Goal: Task Accomplishment & Management: Use online tool/utility

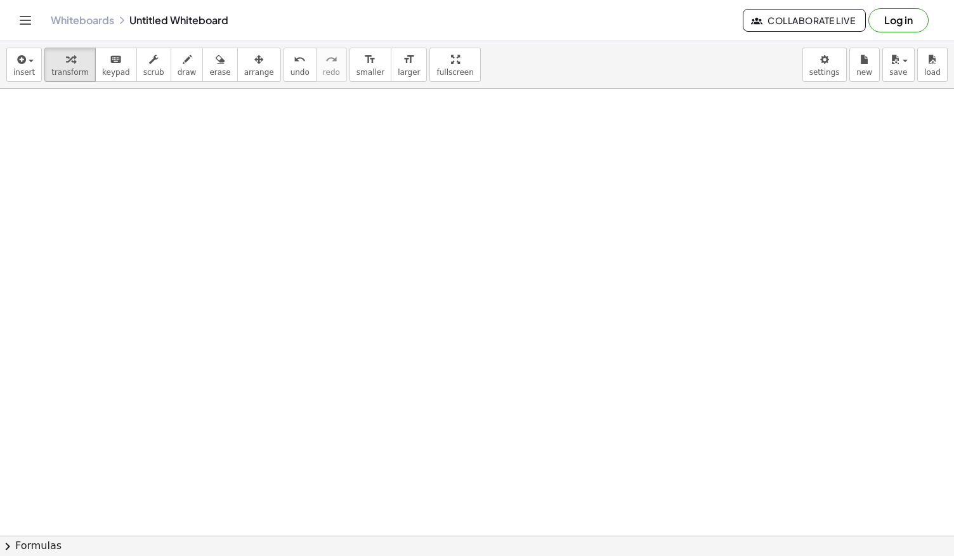
scroll to position [2150, 0]
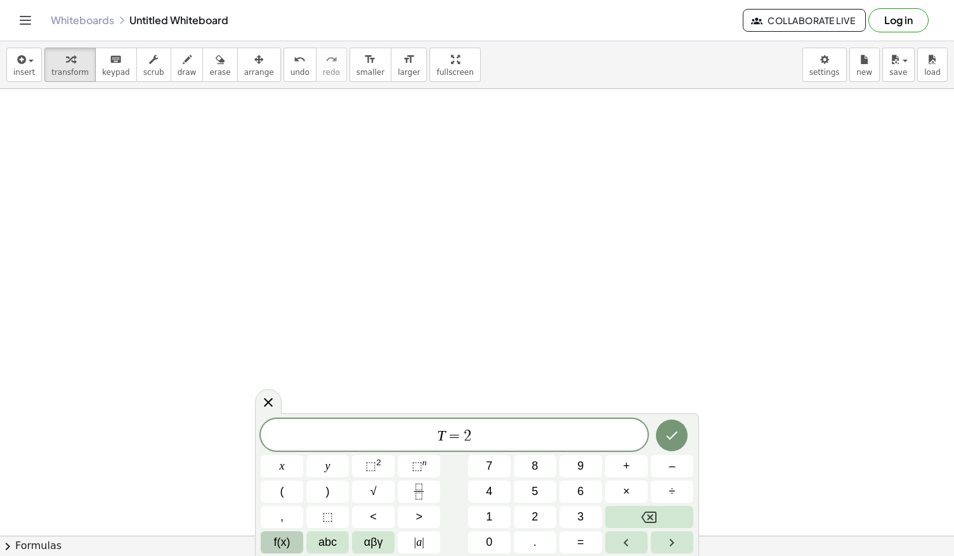
click at [289, 540] on span "f(x)" at bounding box center [282, 542] width 16 height 17
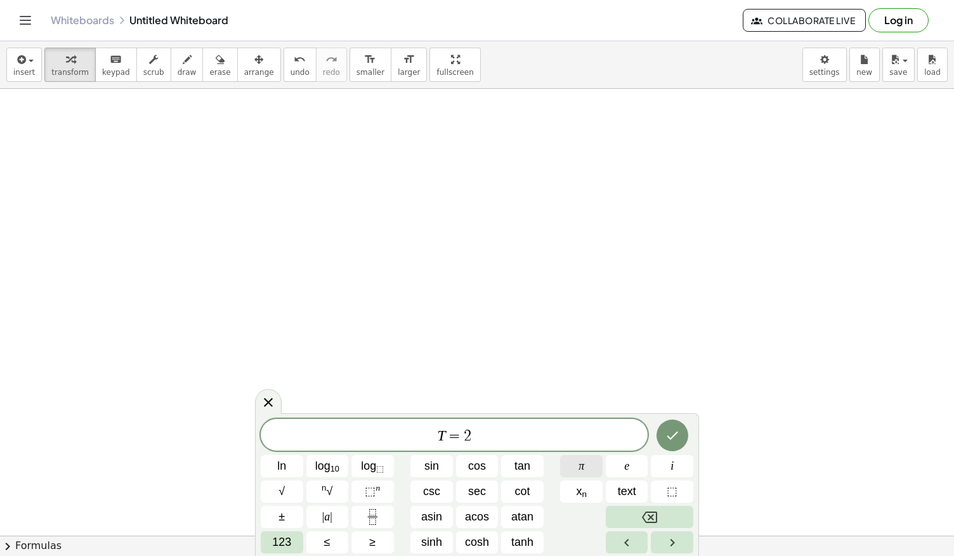
click at [588, 471] on button "π" at bounding box center [581, 466] width 43 height 22
click at [285, 493] on button "√" at bounding box center [282, 491] width 43 height 22
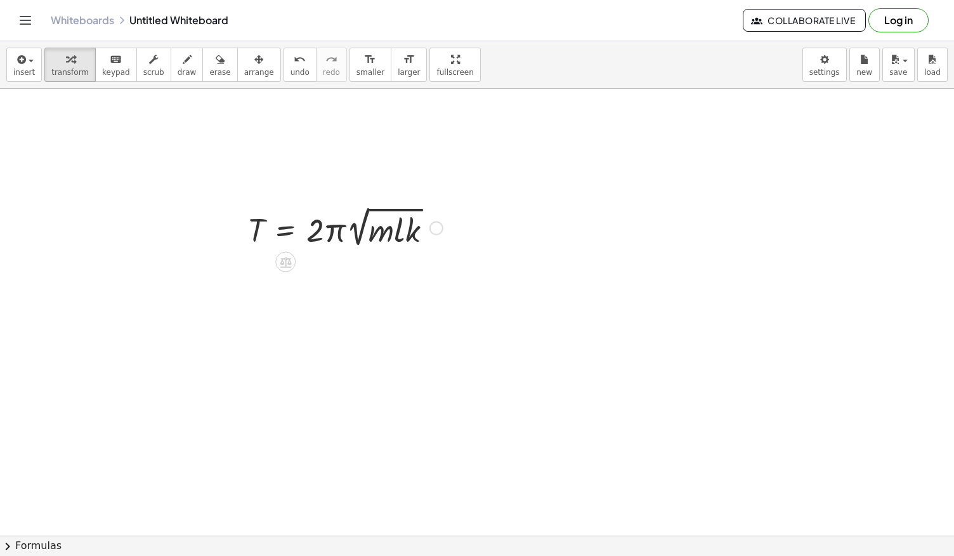
click at [294, 228] on div at bounding box center [345, 227] width 207 height 48
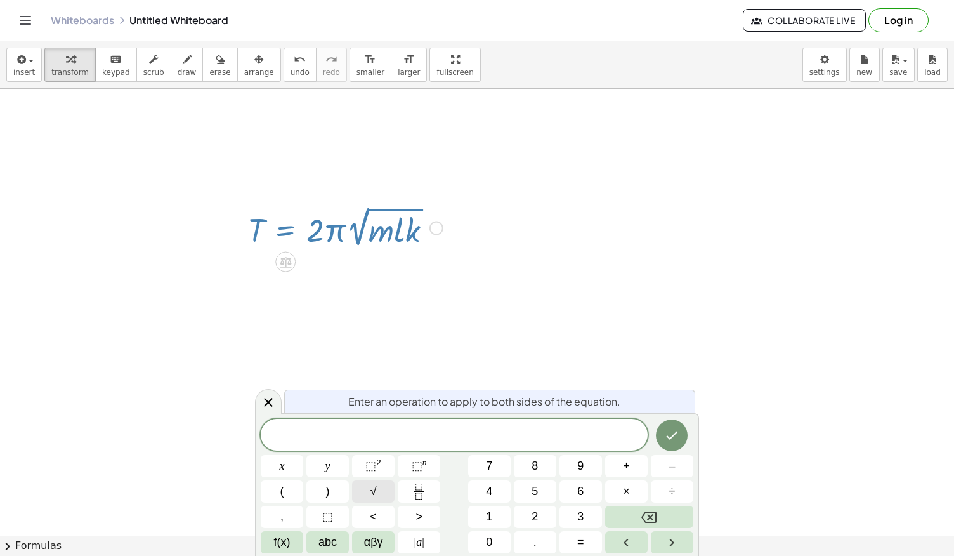
click at [377, 487] on button "√" at bounding box center [373, 491] width 43 height 22
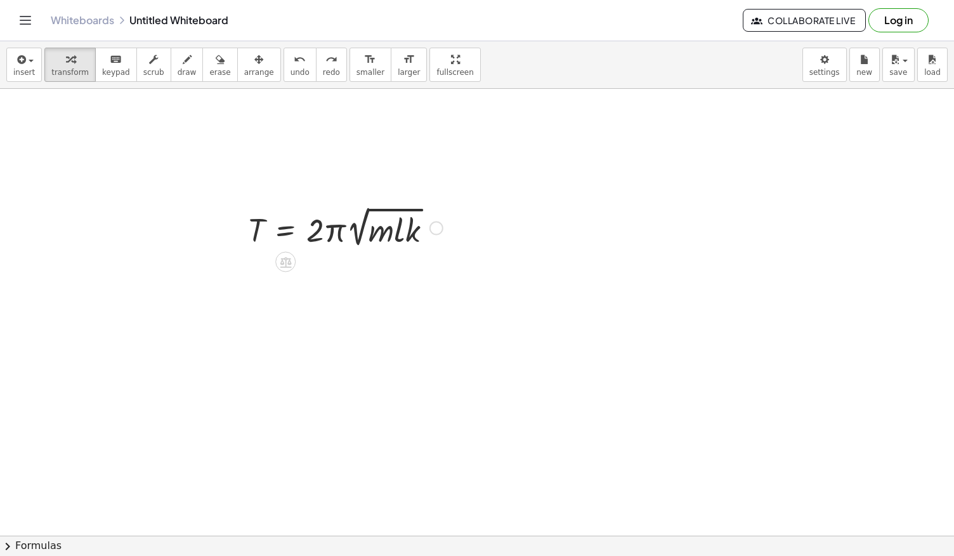
click at [289, 224] on div at bounding box center [345, 227] width 207 height 48
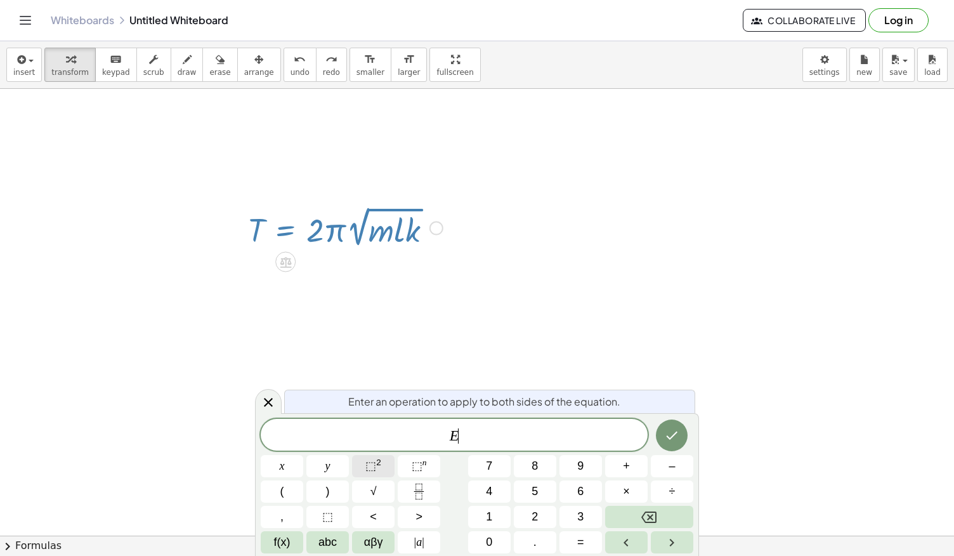
click at [379, 456] on button "⬚ 2" at bounding box center [373, 466] width 43 height 22
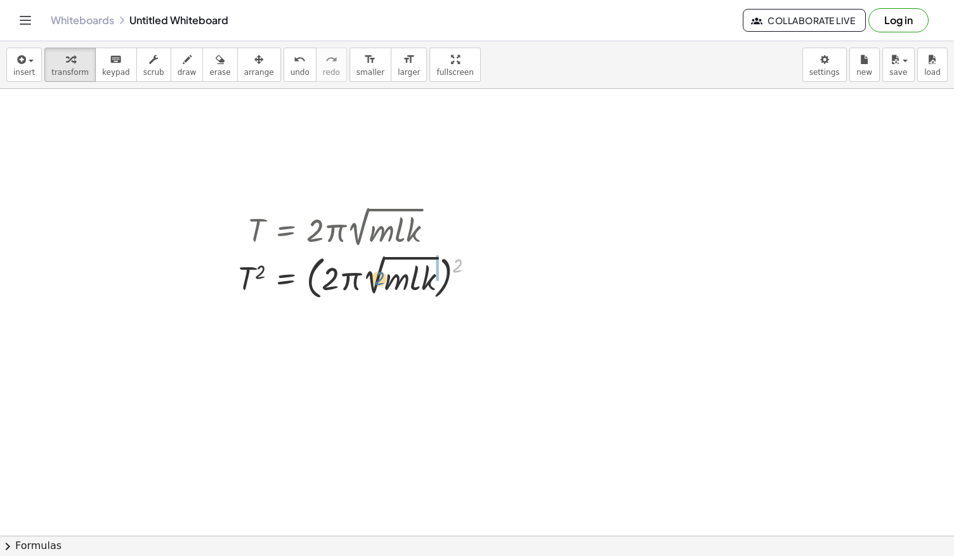
drag, startPoint x: 457, startPoint y: 261, endPoint x: 389, endPoint y: 273, distance: 69.0
click at [389, 273] on div at bounding box center [362, 277] width 260 height 53
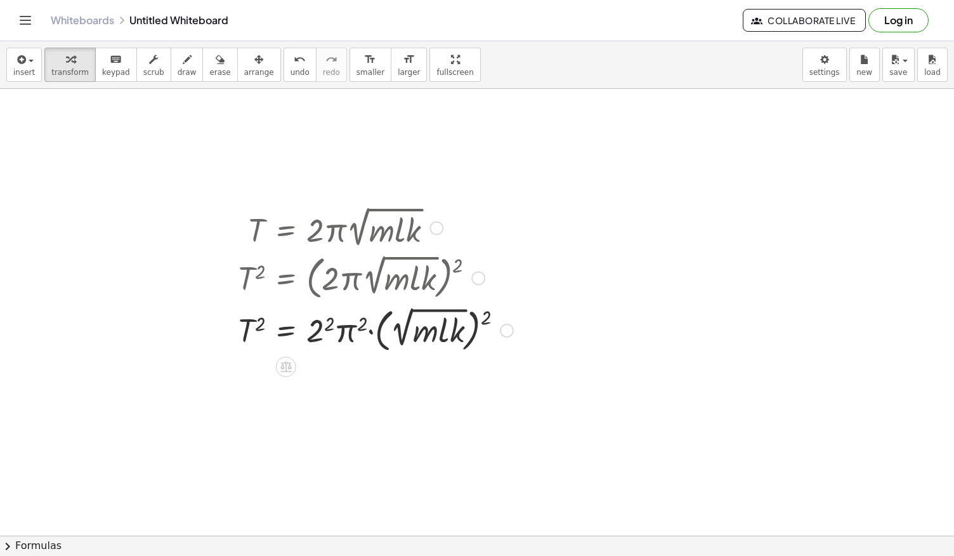
click at [473, 315] on div at bounding box center [376, 329] width 288 height 53
drag, startPoint x: 483, startPoint y: 317, endPoint x: 431, endPoint y: 332, distance: 54.2
click at [431, 332] on div at bounding box center [376, 329] width 288 height 53
click at [405, 334] on div at bounding box center [376, 329] width 288 height 53
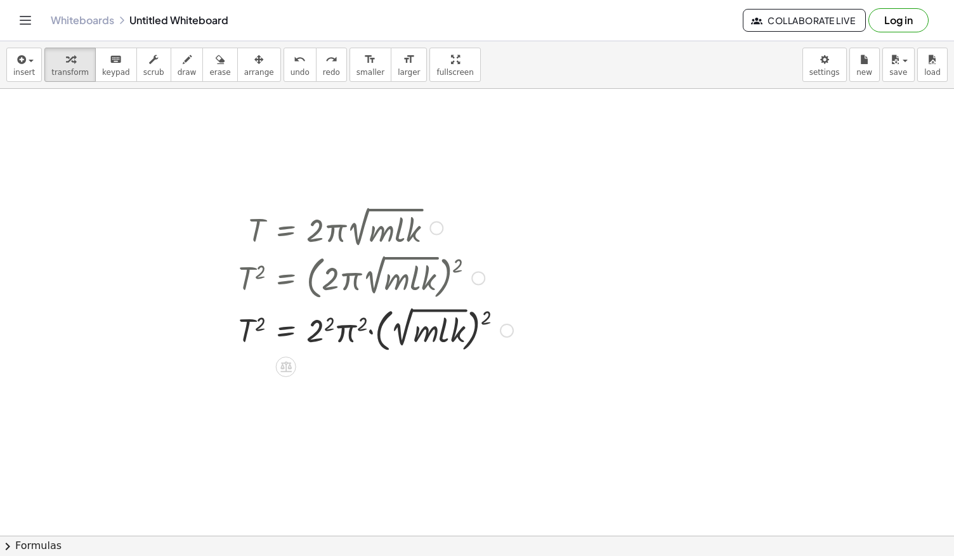
click at [405, 334] on div at bounding box center [376, 329] width 288 height 53
drag, startPoint x: 483, startPoint y: 314, endPoint x: 396, endPoint y: 332, distance: 88.7
click at [396, 332] on div at bounding box center [376, 329] width 288 height 53
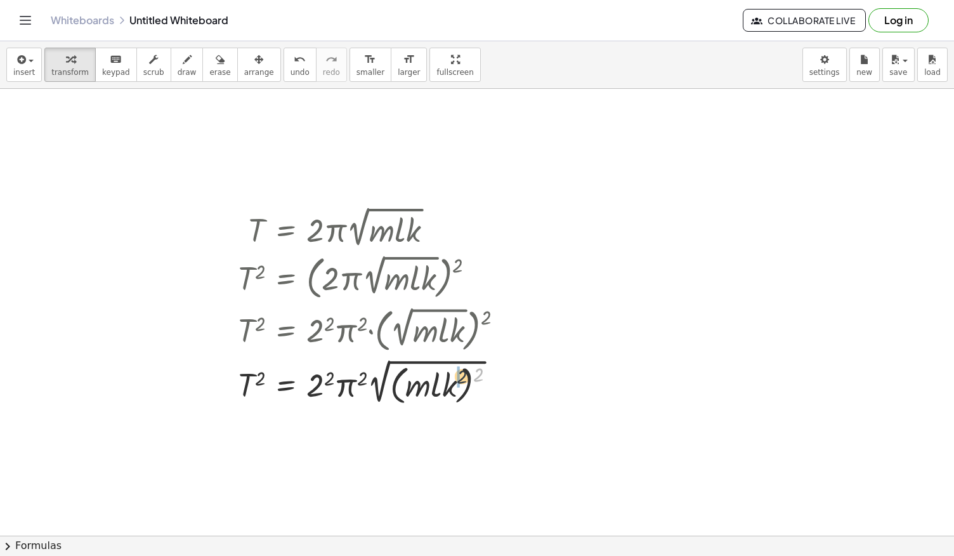
drag, startPoint x: 475, startPoint y: 371, endPoint x: 437, endPoint y: 375, distance: 38.9
click at [437, 375] on div at bounding box center [376, 381] width 288 height 53
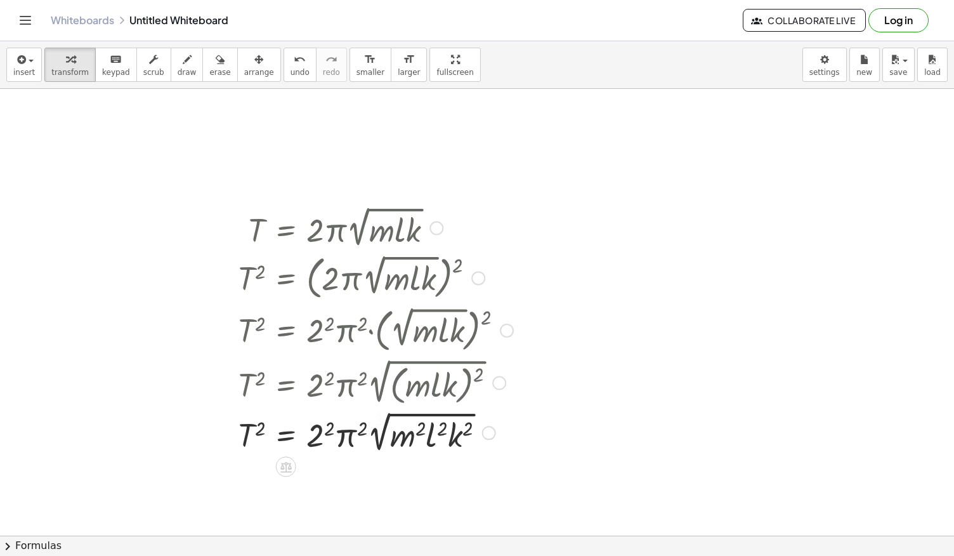
click at [382, 424] on div at bounding box center [376, 431] width 288 height 48
drag, startPoint x: 413, startPoint y: 438, endPoint x: 376, endPoint y: 433, distance: 37.8
click at [376, 433] on div at bounding box center [376, 431] width 288 height 48
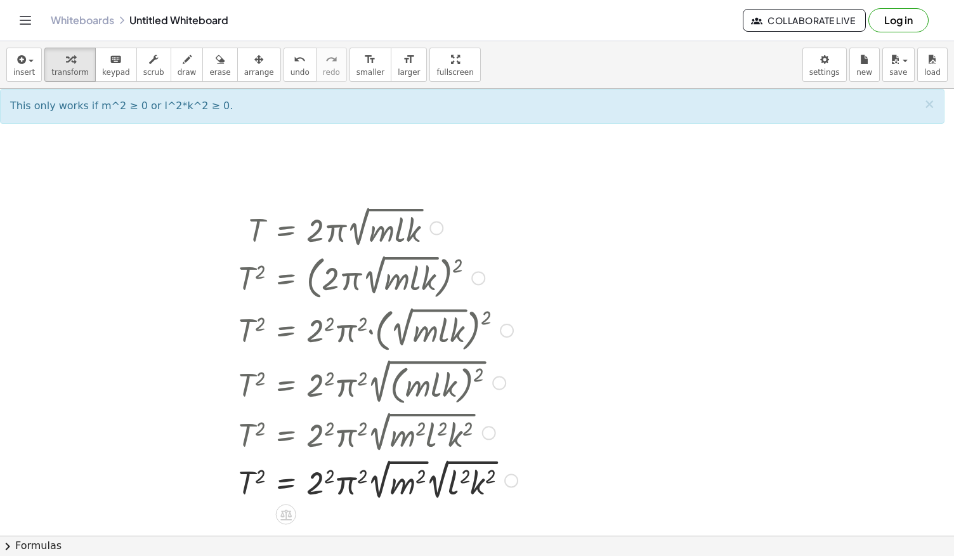
click at [402, 479] on div at bounding box center [378, 480] width 292 height 48
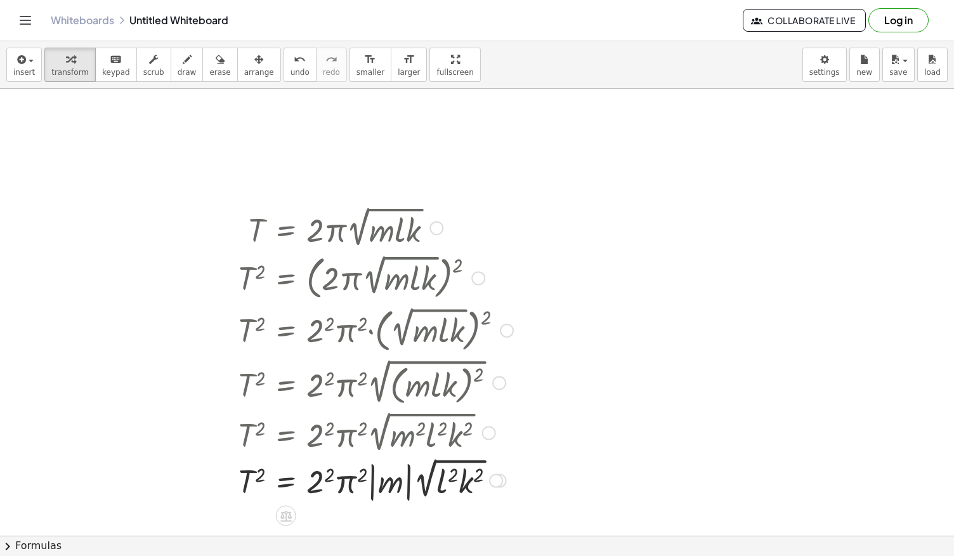
click at [438, 478] on div at bounding box center [376, 479] width 288 height 50
click at [447, 482] on div at bounding box center [376, 479] width 288 height 50
click at [463, 485] on div at bounding box center [376, 479] width 288 height 50
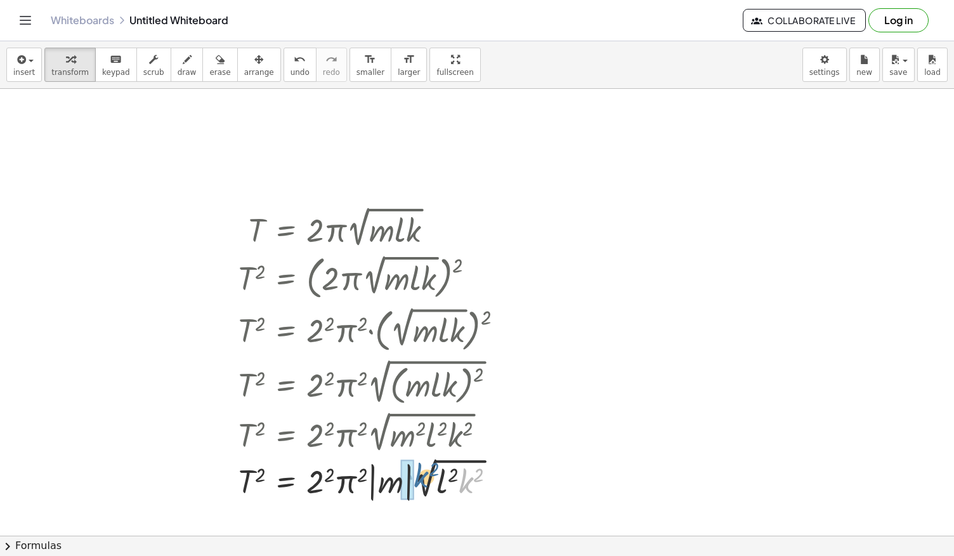
drag, startPoint x: 463, startPoint y: 485, endPoint x: 415, endPoint y: 480, distance: 48.6
click at [415, 480] on div at bounding box center [376, 479] width 288 height 50
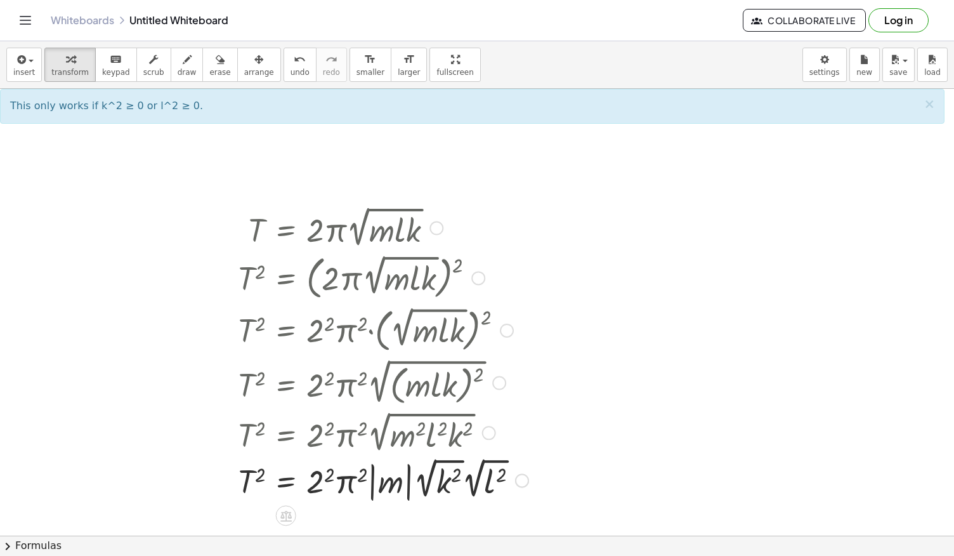
click at [491, 488] on div at bounding box center [383, 479] width 303 height 50
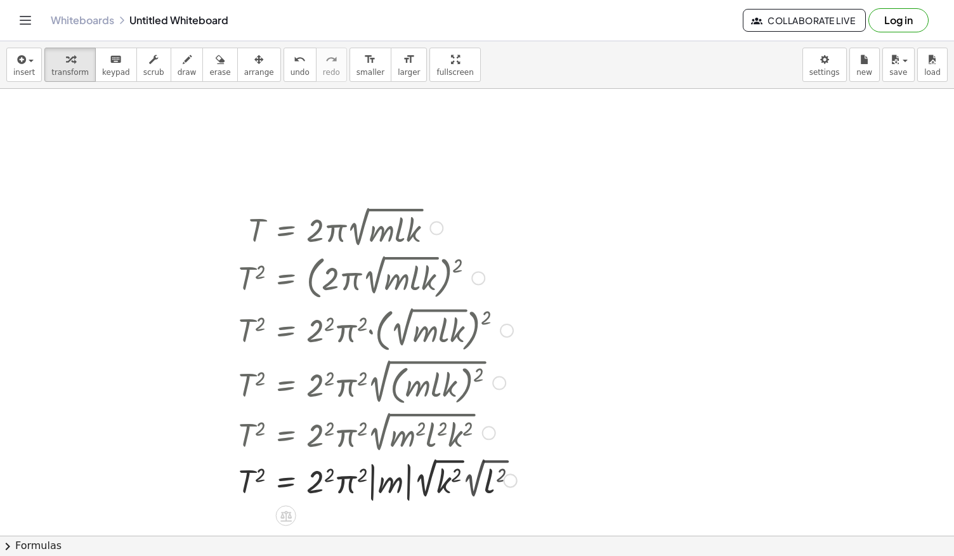
click at [449, 482] on div at bounding box center [378, 479] width 292 height 50
click at [449, 482] on div at bounding box center [376, 479] width 288 height 46
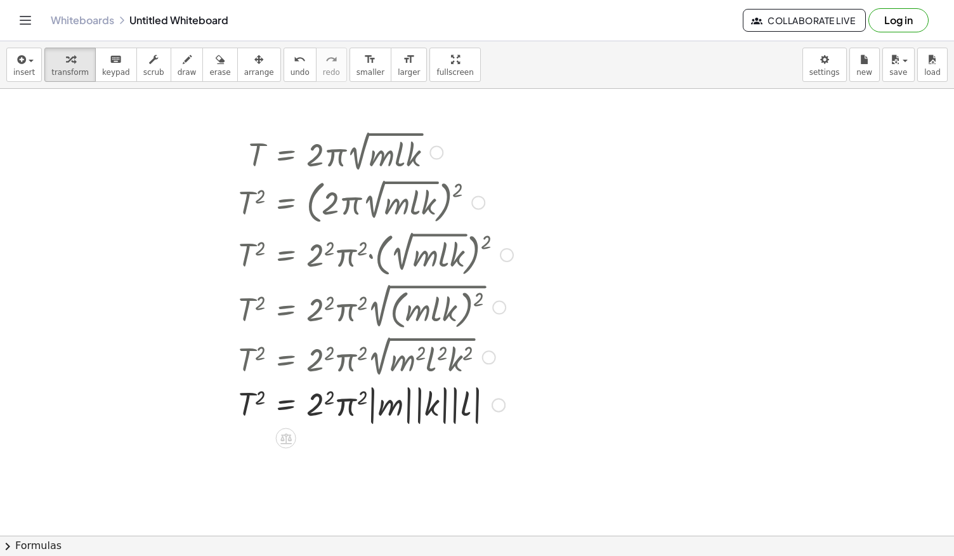
scroll to position [2228, 0]
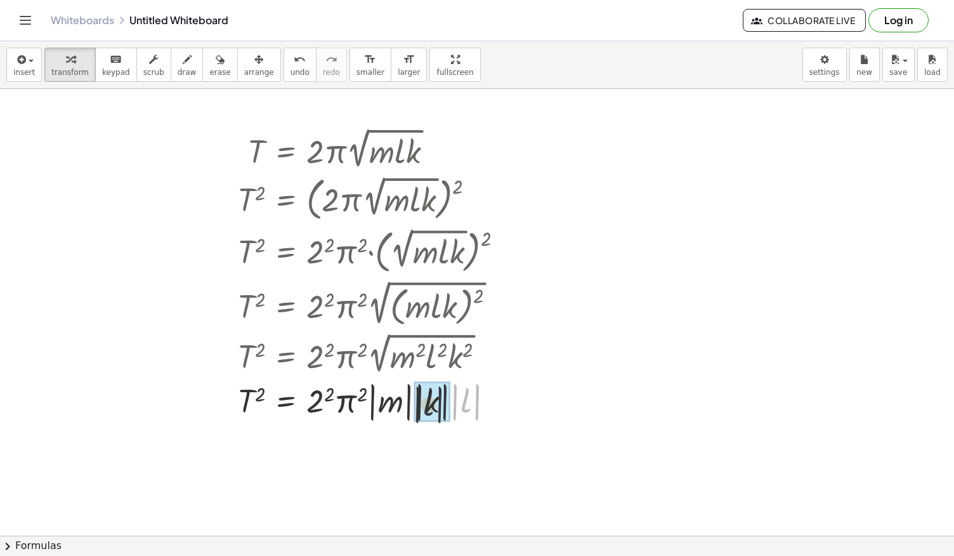
drag, startPoint x: 462, startPoint y: 394, endPoint x: 421, endPoint y: 397, distance: 41.3
drag, startPoint x: 463, startPoint y: 398, endPoint x: 412, endPoint y: 399, distance: 50.8
click at [412, 399] on div at bounding box center [386, 401] width 309 height 46
drag, startPoint x: 425, startPoint y: 414, endPoint x: 493, endPoint y: 405, distance: 68.6
click at [493, 405] on div at bounding box center [386, 401] width 309 height 46
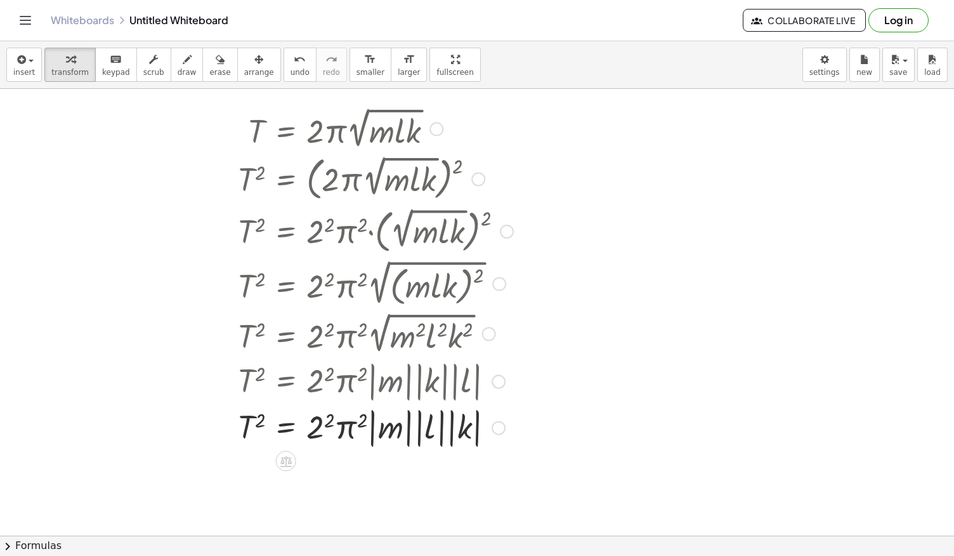
scroll to position [2249, 0]
click at [328, 419] on div at bounding box center [376, 427] width 288 height 46
click at [348, 426] on div at bounding box center [376, 427] width 288 height 46
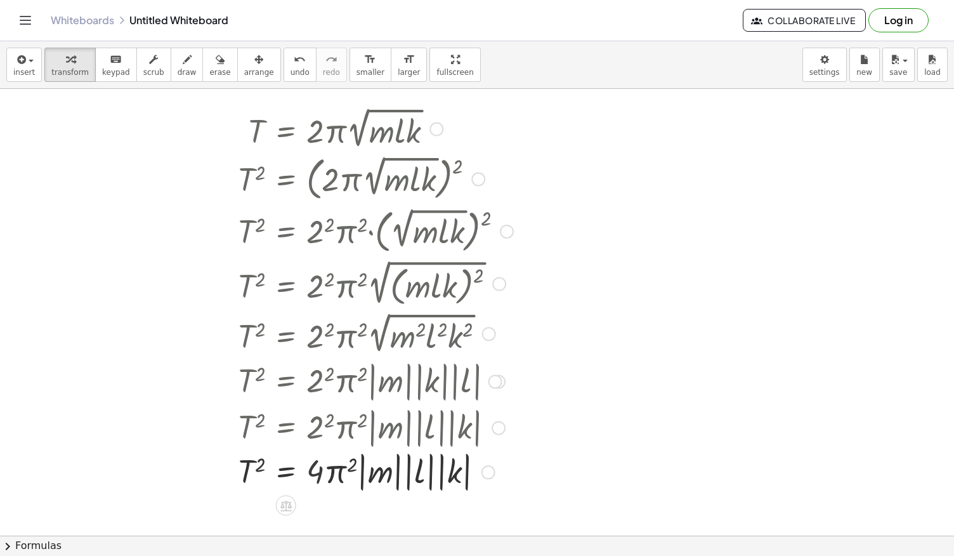
click at [348, 426] on div at bounding box center [381, 427] width 298 height 46
click at [330, 464] on div at bounding box center [376, 473] width 288 height 46
click at [341, 483] on div at bounding box center [376, 473] width 288 height 46
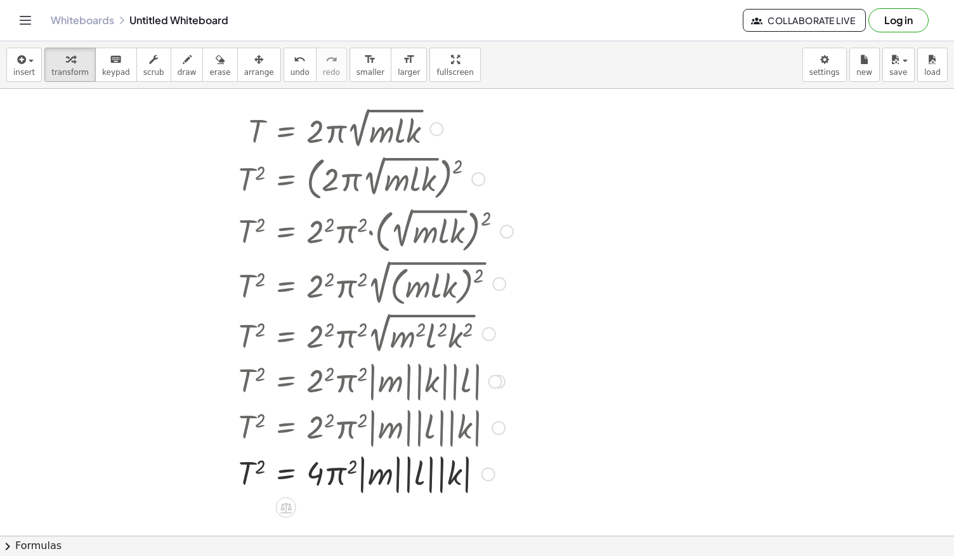
click at [345, 476] on div at bounding box center [376, 473] width 288 height 46
drag, startPoint x: 349, startPoint y: 466, endPoint x: 328, endPoint y: 476, distance: 23.6
click at [328, 476] on div at bounding box center [376, 473] width 288 height 46
drag, startPoint x: 322, startPoint y: 470, endPoint x: 268, endPoint y: 473, distance: 54.0
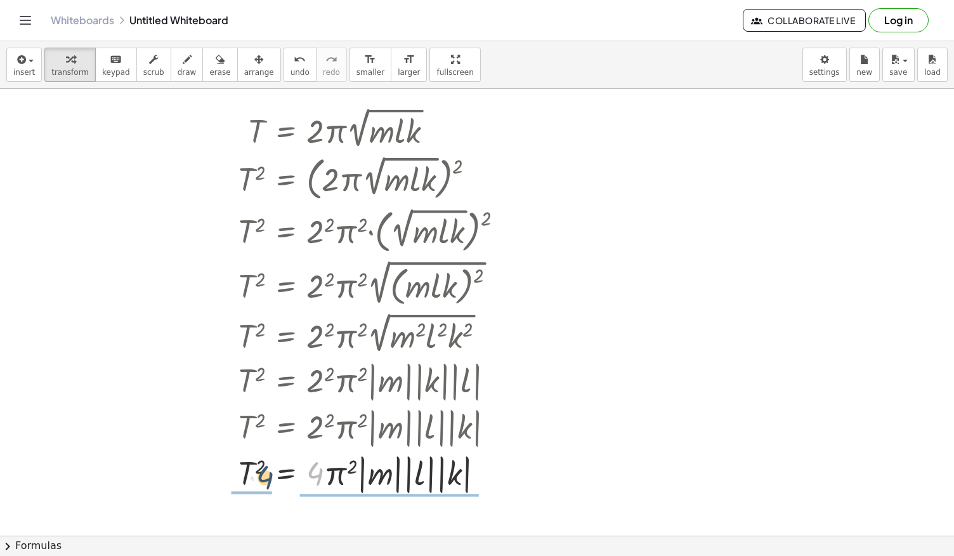
click at [268, 473] on div at bounding box center [376, 473] width 288 height 46
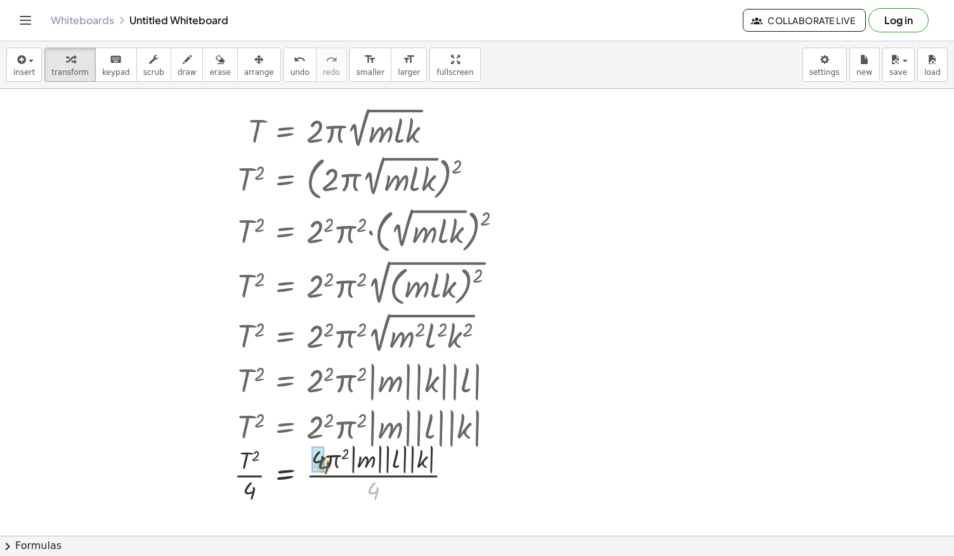
drag, startPoint x: 369, startPoint y: 487, endPoint x: 319, endPoint y: 461, distance: 57.0
drag, startPoint x: 320, startPoint y: 474, endPoint x: 247, endPoint y: 483, distance: 72.9
click at [247, 483] on div at bounding box center [373, 472] width 291 height 63
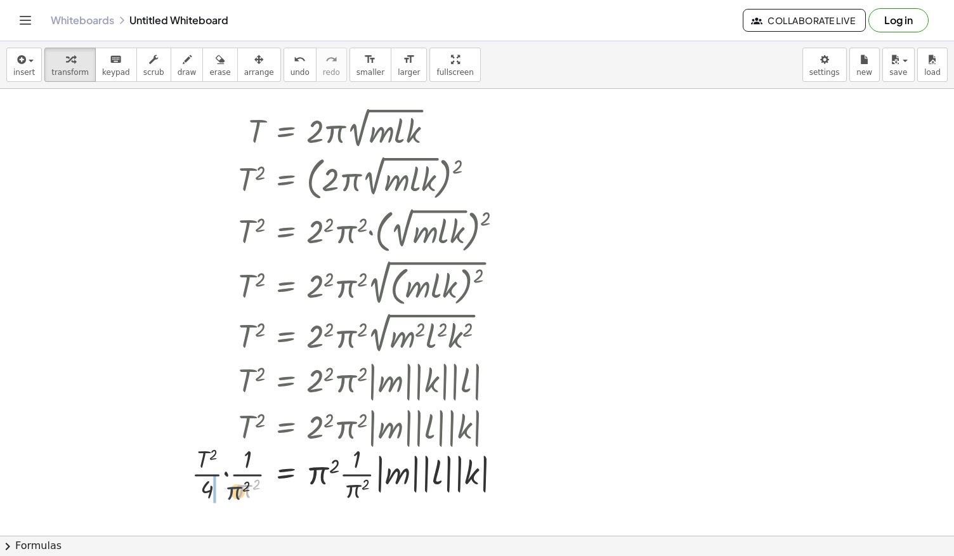
drag, startPoint x: 248, startPoint y: 489, endPoint x: 220, endPoint y: 483, distance: 29.2
drag, startPoint x: 358, startPoint y: 482, endPoint x: 310, endPoint y: 466, distance: 50.8
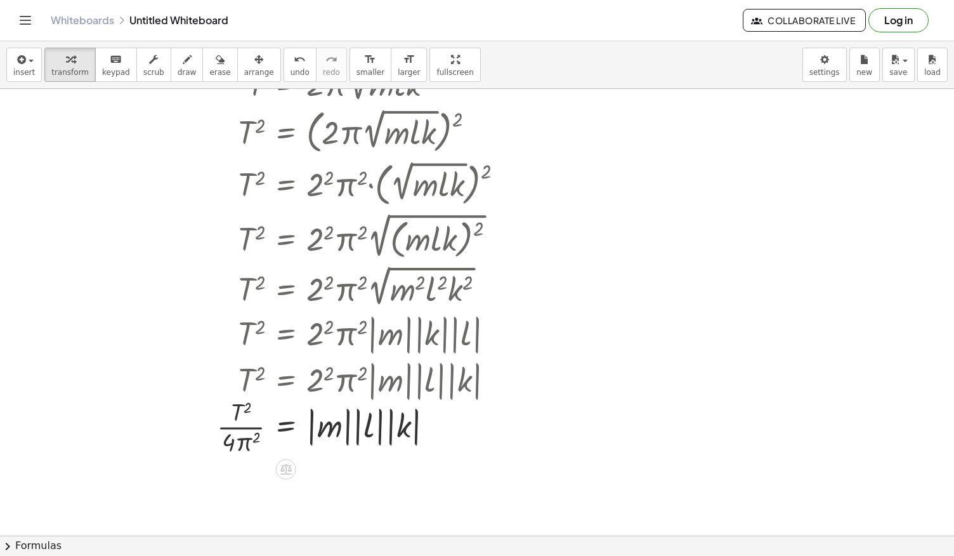
scroll to position [2298, 0]
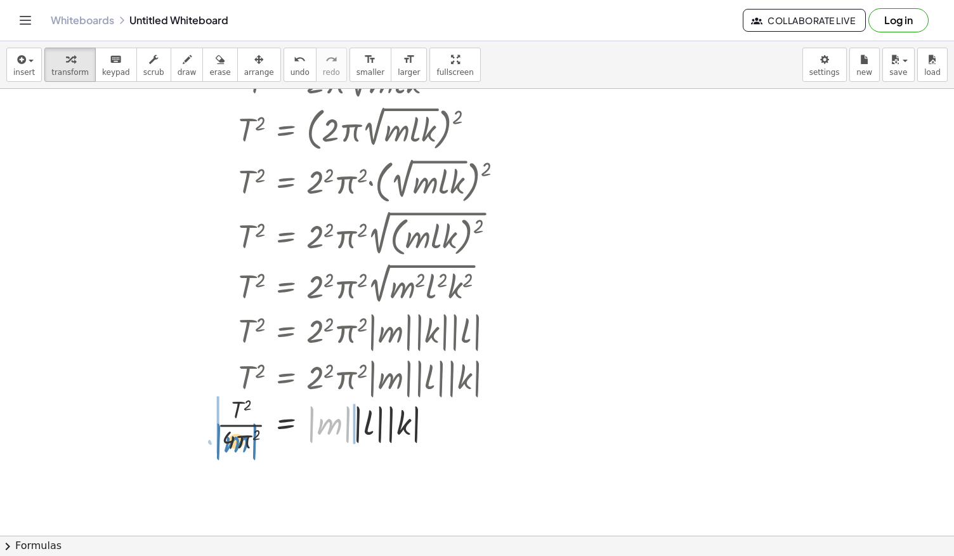
drag, startPoint x: 336, startPoint y: 422, endPoint x: 259, endPoint y: 432, distance: 78.1
click at [244, 439] on div at bounding box center [365, 422] width 309 height 63
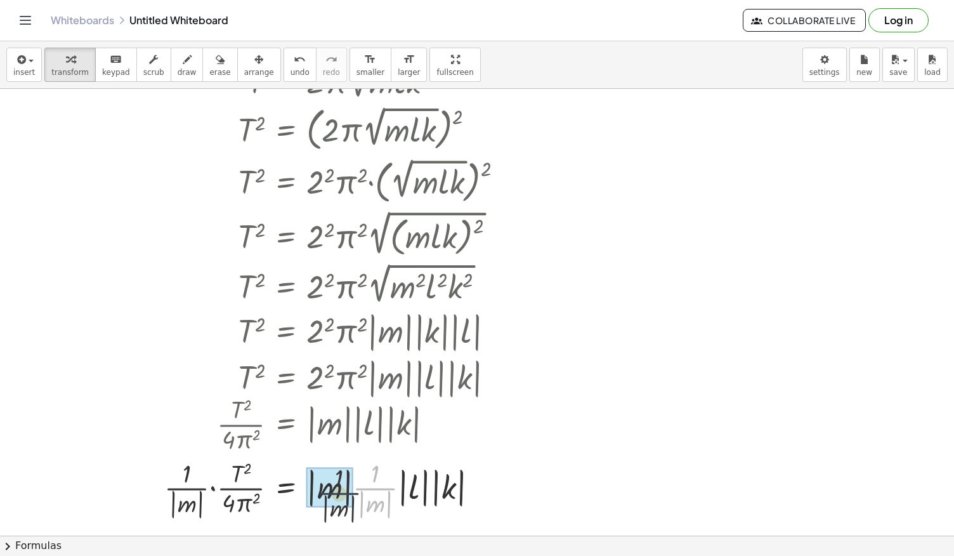
drag, startPoint x: 385, startPoint y: 490, endPoint x: 334, endPoint y: 486, distance: 51.6
click at [336, 501] on div at bounding box center [339, 488] width 362 height 69
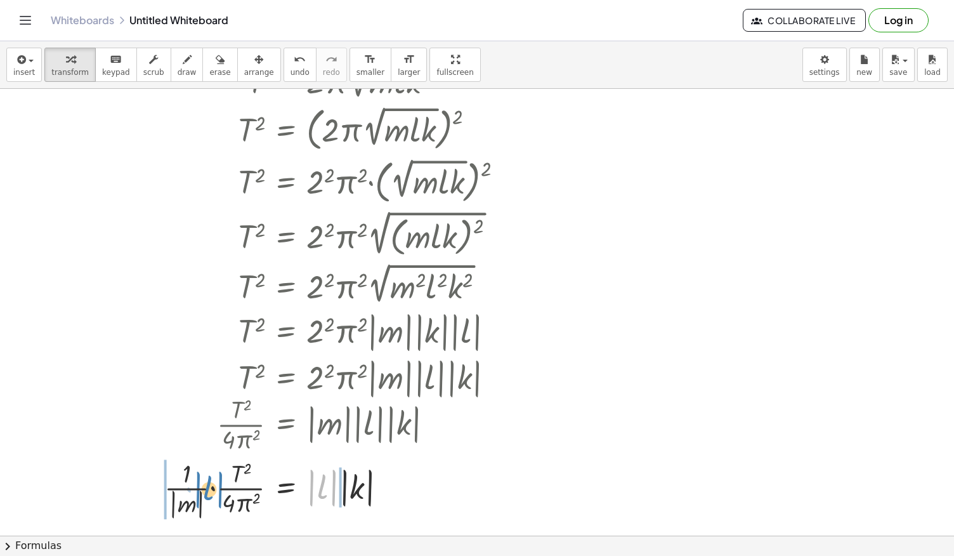
drag, startPoint x: 321, startPoint y: 491, endPoint x: 207, endPoint y: 493, distance: 114.2
click at [207, 493] on div at bounding box center [339, 488] width 362 height 66
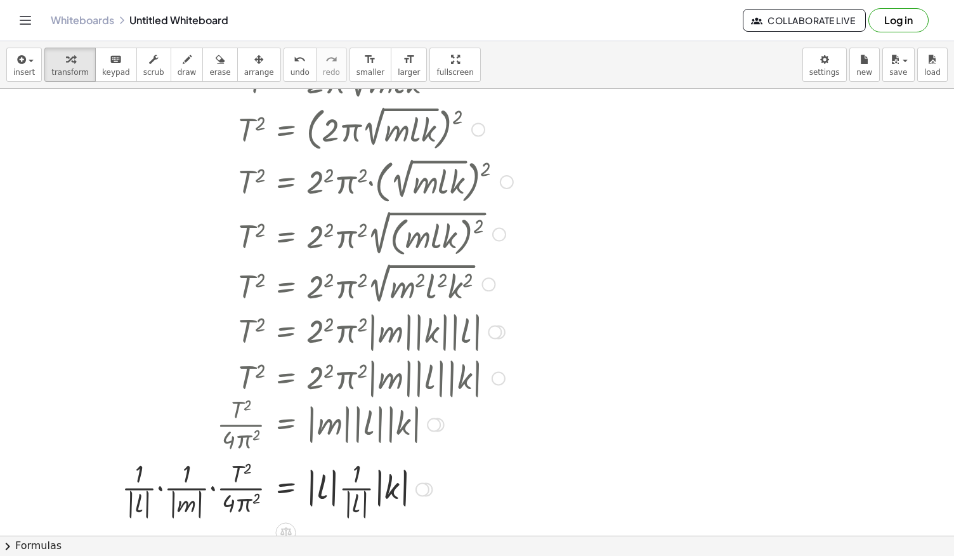
click at [150, 506] on div at bounding box center [317, 488] width 404 height 66
drag, startPoint x: 150, startPoint y: 506, endPoint x: 195, endPoint y: 503, distance: 45.1
click at [188, 501] on div at bounding box center [317, 488] width 404 height 66
click at [181, 504] on div at bounding box center [326, 488] width 386 height 66
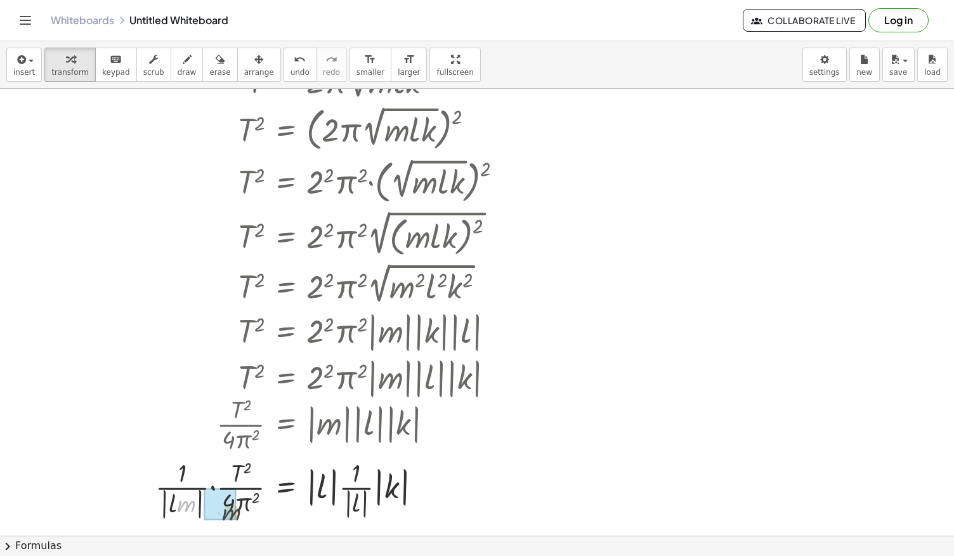
drag, startPoint x: 181, startPoint y: 504, endPoint x: 230, endPoint y: 513, distance: 49.0
drag, startPoint x: 203, startPoint y: 507, endPoint x: 173, endPoint y: 501, distance: 31.1
click at [173, 501] on div at bounding box center [326, 488] width 386 height 66
drag, startPoint x: 362, startPoint y: 496, endPoint x: 329, endPoint y: 485, distance: 34.9
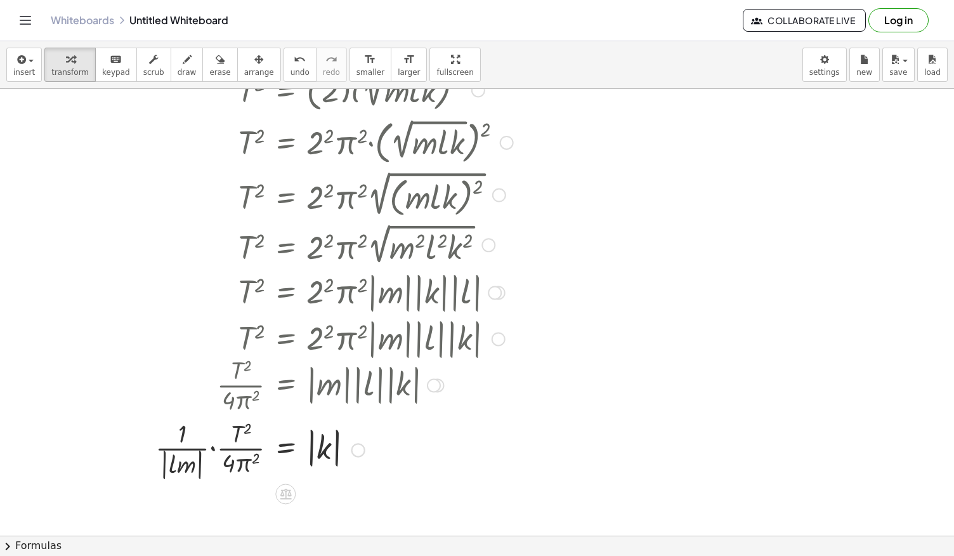
scroll to position [2341, 0]
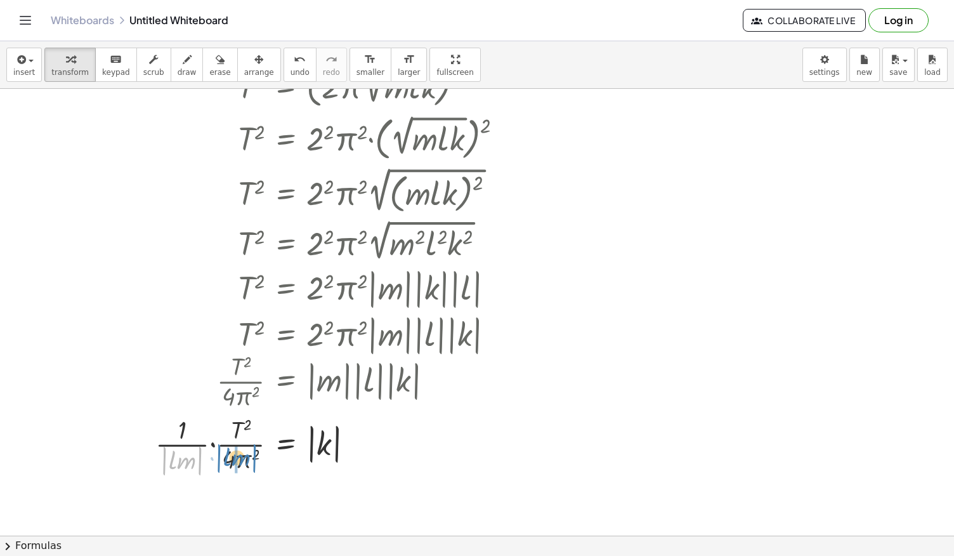
drag, startPoint x: 199, startPoint y: 456, endPoint x: 253, endPoint y: 452, distance: 54.7
click at [253, 452] on div at bounding box center [334, 444] width 371 height 67
click at [218, 456] on div at bounding box center [343, 444] width 353 height 67
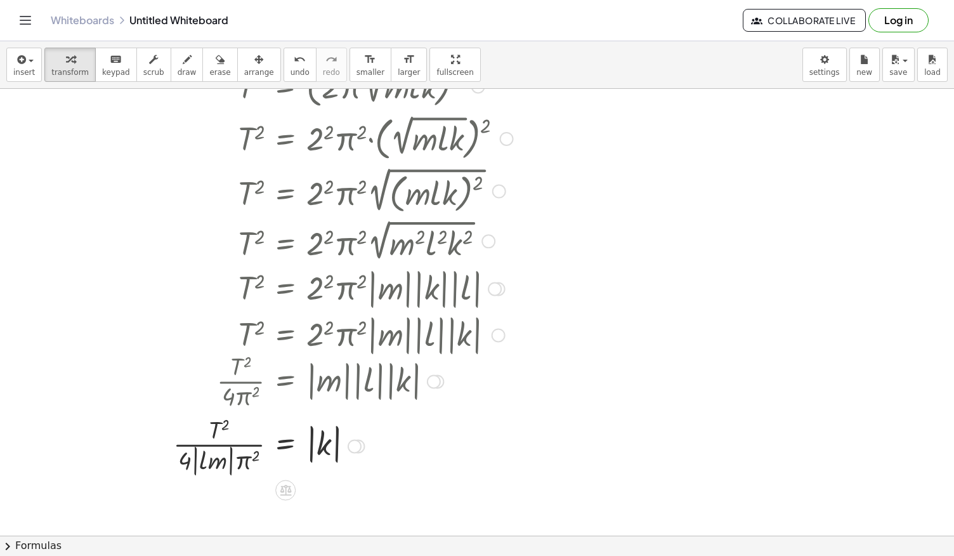
click at [218, 456] on div at bounding box center [343, 444] width 353 height 67
click at [214, 461] on div at bounding box center [343, 444] width 353 height 67
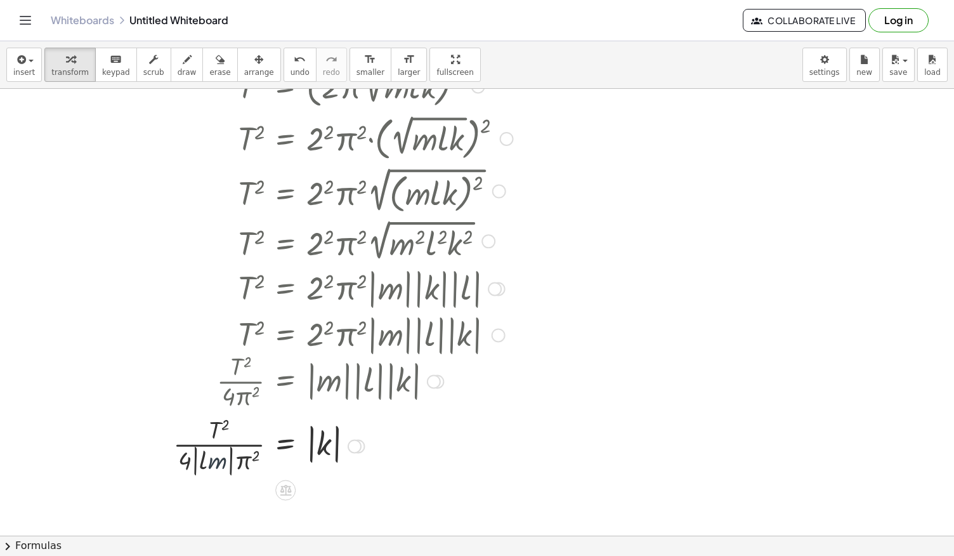
click at [214, 461] on div at bounding box center [343, 444] width 353 height 67
drag, startPoint x: 211, startPoint y: 460, endPoint x: 241, endPoint y: 456, distance: 30.7
click at [241, 456] on div at bounding box center [343, 444] width 353 height 67
drag, startPoint x: 245, startPoint y: 463, endPoint x: 199, endPoint y: 459, distance: 46.5
click at [199, 459] on div at bounding box center [343, 444] width 353 height 67
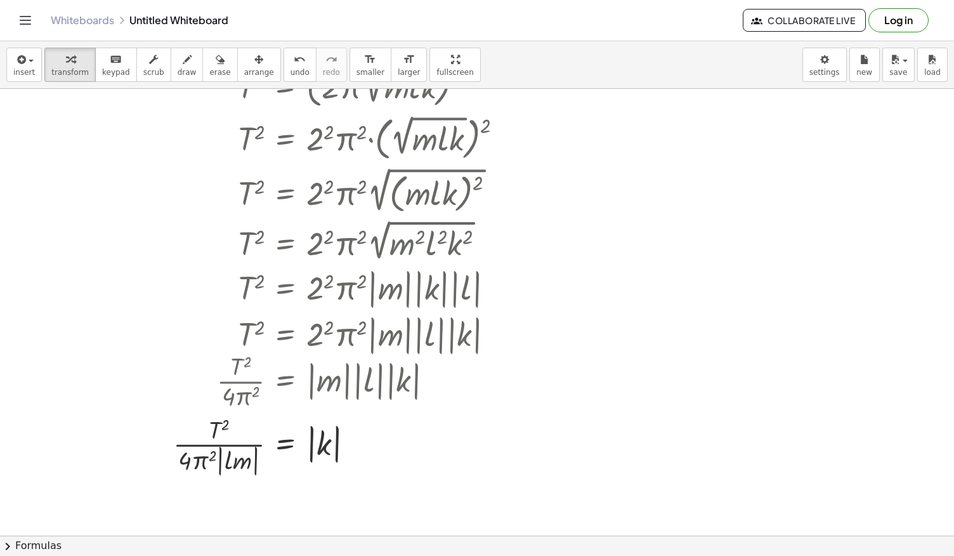
scroll to position [2372, 0]
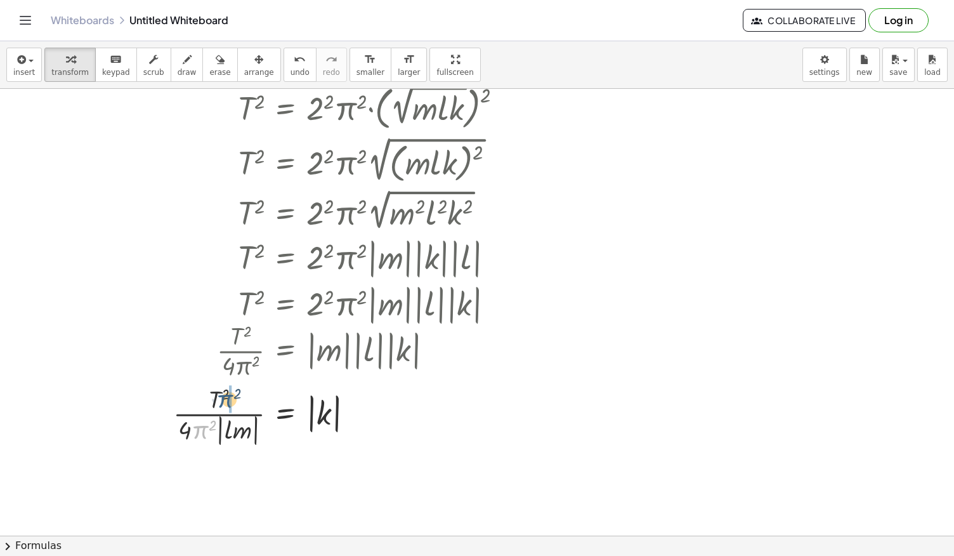
drag, startPoint x: 204, startPoint y: 432, endPoint x: 230, endPoint y: 400, distance: 40.6
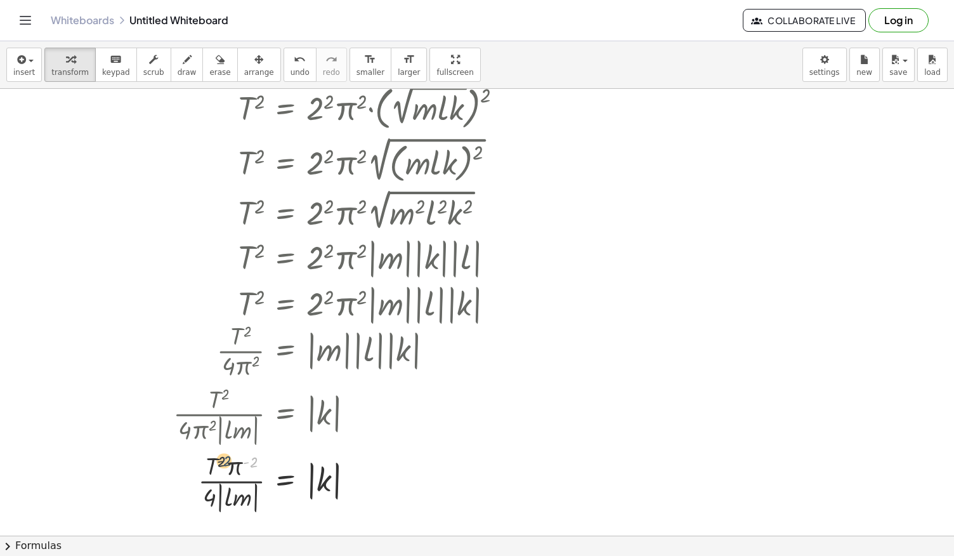
drag, startPoint x: 253, startPoint y: 457, endPoint x: 225, endPoint y: 456, distance: 27.9
click at [225, 456] on div at bounding box center [343, 481] width 353 height 67
drag, startPoint x: 239, startPoint y: 465, endPoint x: 216, endPoint y: 466, distance: 22.9
click at [216, 466] on div at bounding box center [343, 481] width 353 height 67
drag, startPoint x: 218, startPoint y: 459, endPoint x: 256, endPoint y: 461, distance: 38.2
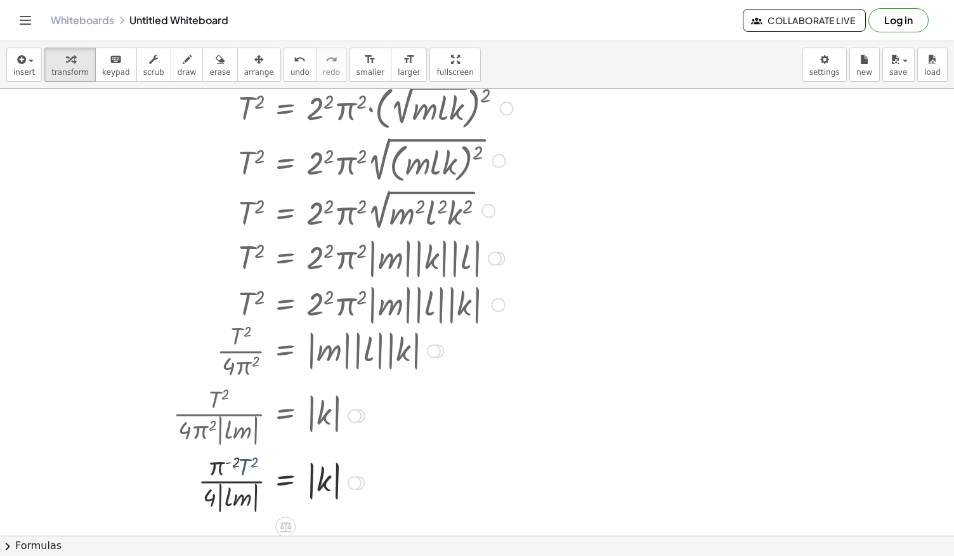
click at [257, 461] on div at bounding box center [343, 481] width 353 height 67
drag, startPoint x: 251, startPoint y: 460, endPoint x: 231, endPoint y: 461, distance: 20.3
click at [231, 461] on div at bounding box center [343, 481] width 353 height 67
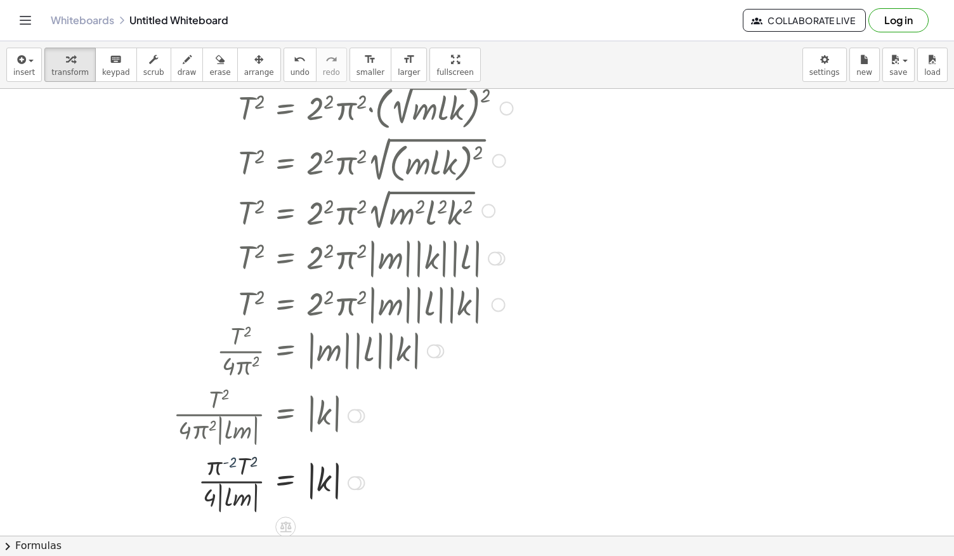
click at [231, 461] on div at bounding box center [343, 481] width 353 height 67
drag, startPoint x: 231, startPoint y: 461, endPoint x: 254, endPoint y: 463, distance: 23.6
click at [254, 463] on div at bounding box center [343, 481] width 353 height 67
drag, startPoint x: 254, startPoint y: 463, endPoint x: 233, endPoint y: 463, distance: 20.9
click at [233, 463] on div at bounding box center [343, 481] width 353 height 67
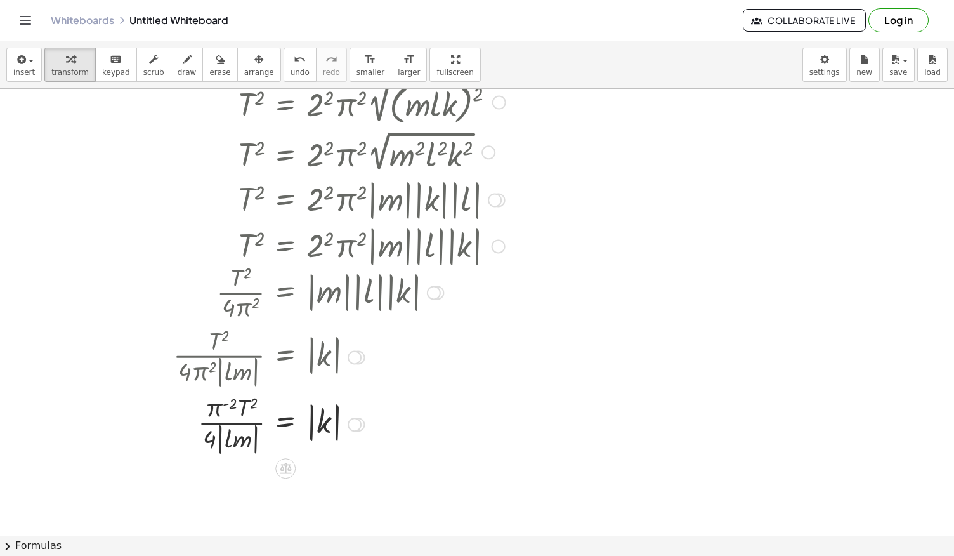
scroll to position [2430, 0]
click at [216, 431] on div at bounding box center [343, 423] width 353 height 67
click at [235, 433] on div at bounding box center [343, 423] width 353 height 67
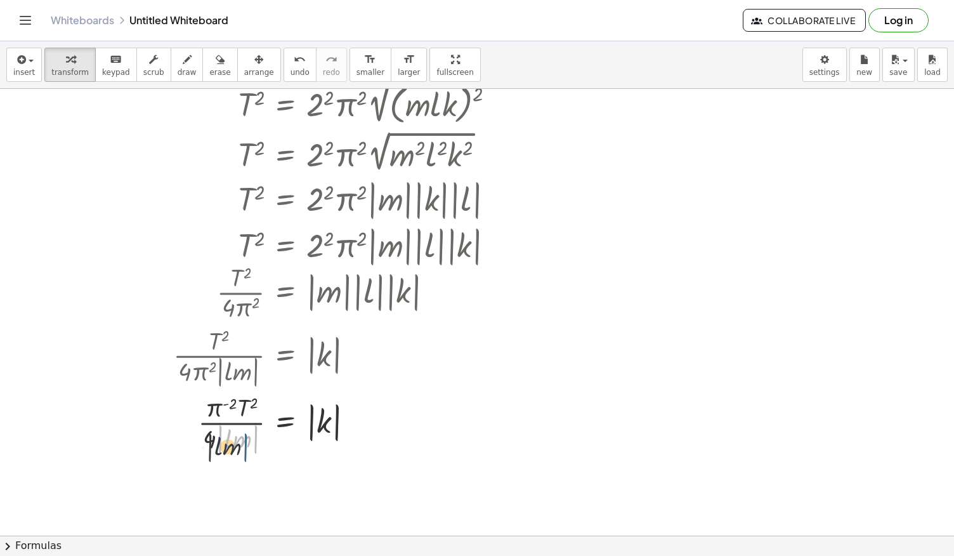
drag, startPoint x: 254, startPoint y: 433, endPoint x: 237, endPoint y: 442, distance: 19.6
click at [237, 442] on div at bounding box center [343, 423] width 353 height 67
drag, startPoint x: 245, startPoint y: 438, endPoint x: 232, endPoint y: 433, distance: 13.4
click at [232, 433] on div at bounding box center [343, 423] width 353 height 67
drag, startPoint x: 211, startPoint y: 435, endPoint x: 268, endPoint y: 395, distance: 69.2
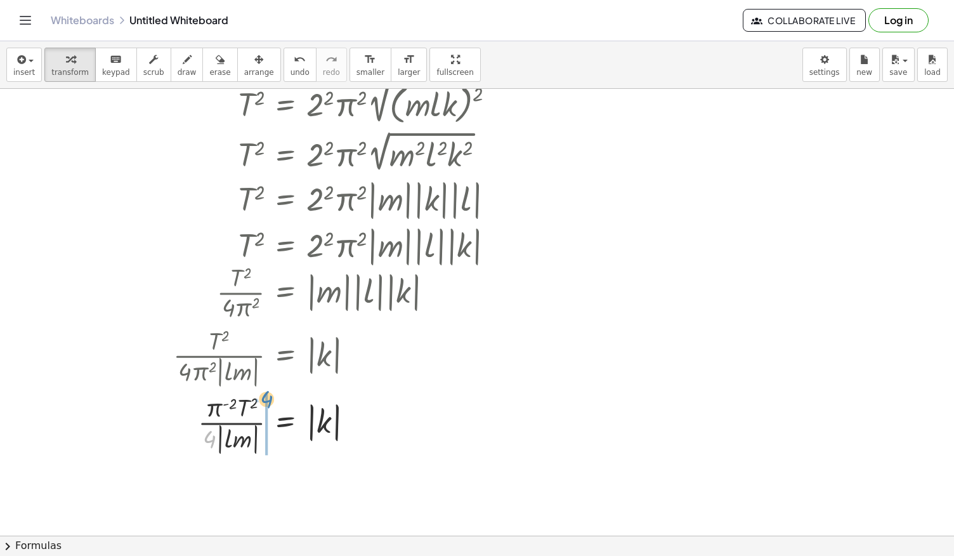
click at [268, 395] on div at bounding box center [343, 423] width 353 height 67
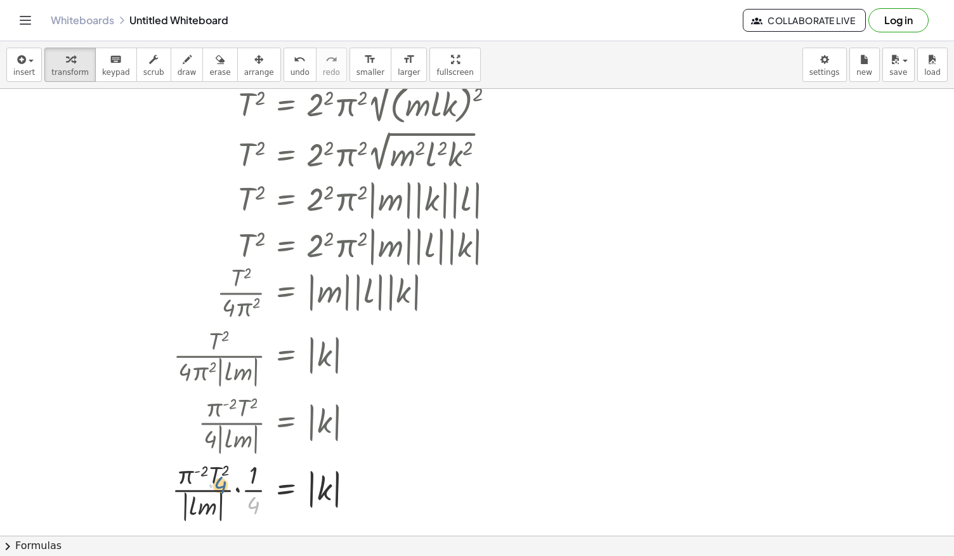
drag, startPoint x: 254, startPoint y: 500, endPoint x: 216, endPoint y: 487, distance: 40.9
click at [216, 487] on div at bounding box center [343, 490] width 354 height 67
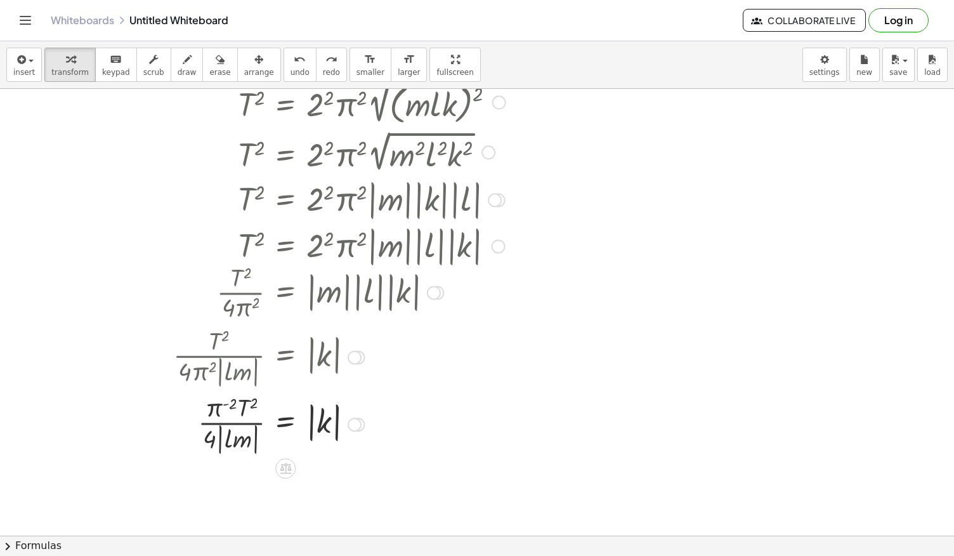
click at [236, 434] on div at bounding box center [343, 423] width 353 height 67
click at [327, 421] on div at bounding box center [343, 423] width 353 height 67
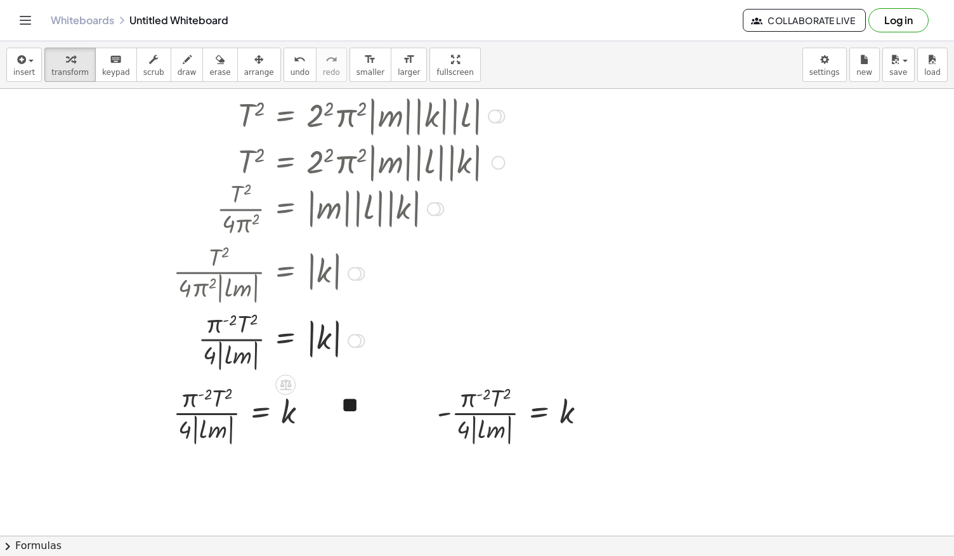
scroll to position [2516, 0]
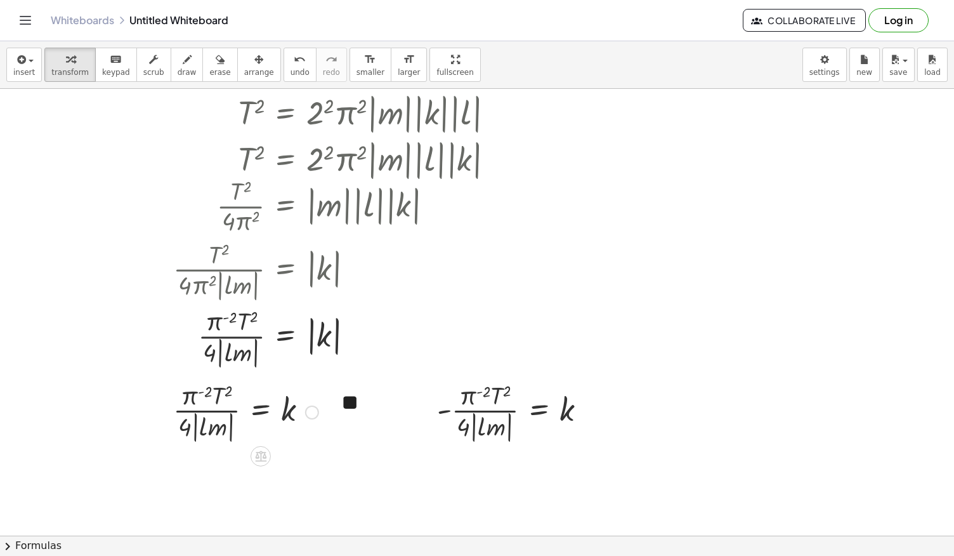
click at [228, 424] on div at bounding box center [246, 411] width 158 height 67
click at [211, 424] on div at bounding box center [246, 411] width 158 height 67
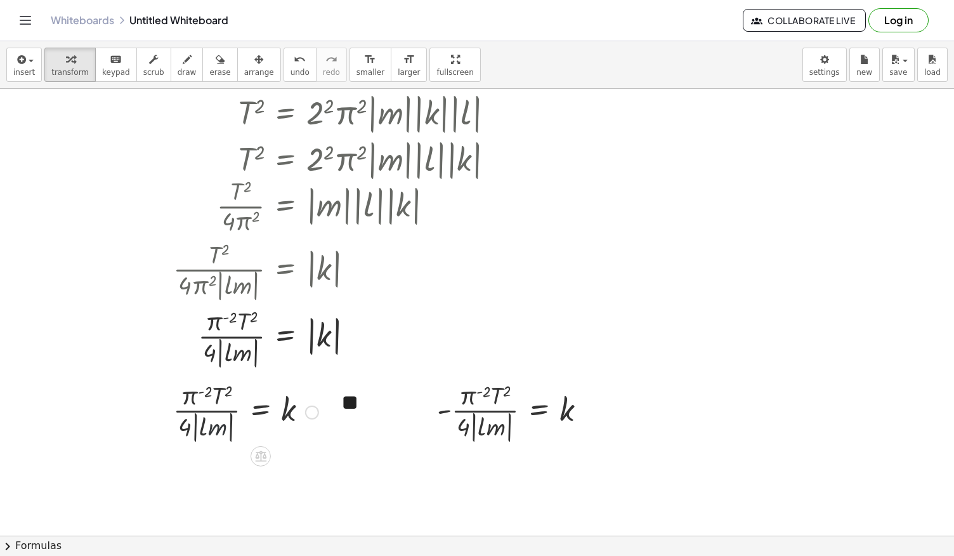
click at [211, 424] on div at bounding box center [246, 411] width 158 height 67
click at [289, 409] on div at bounding box center [246, 411] width 158 height 67
drag, startPoint x: 314, startPoint y: 411, endPoint x: 362, endPoint y: 467, distance: 73.8
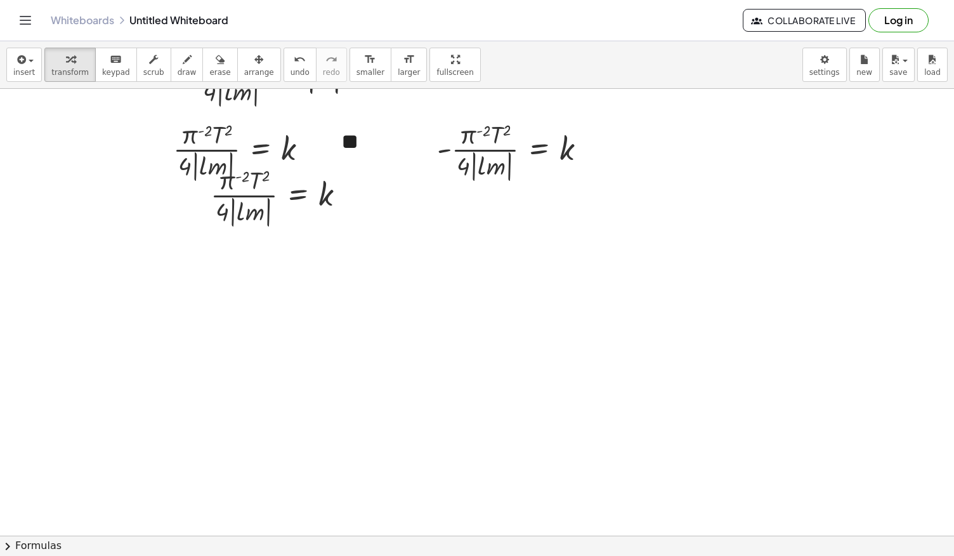
scroll to position [2778, 0]
drag, startPoint x: 348, startPoint y: 195, endPoint x: 404, endPoint y: 393, distance: 205.7
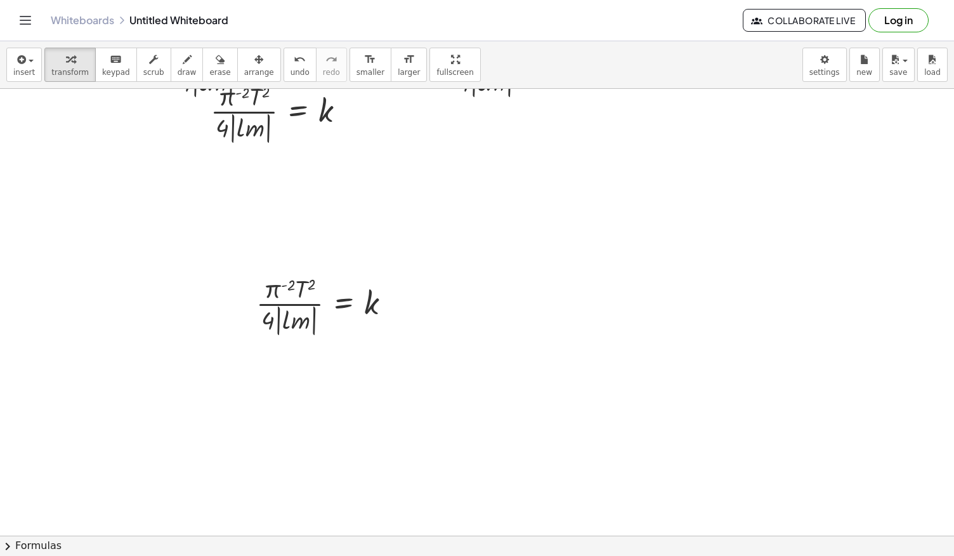
scroll to position [2863, 0]
click at [287, 317] on div at bounding box center [329, 301] width 158 height 67
drag, startPoint x: 287, startPoint y: 317, endPoint x: 265, endPoint y: 318, distance: 22.2
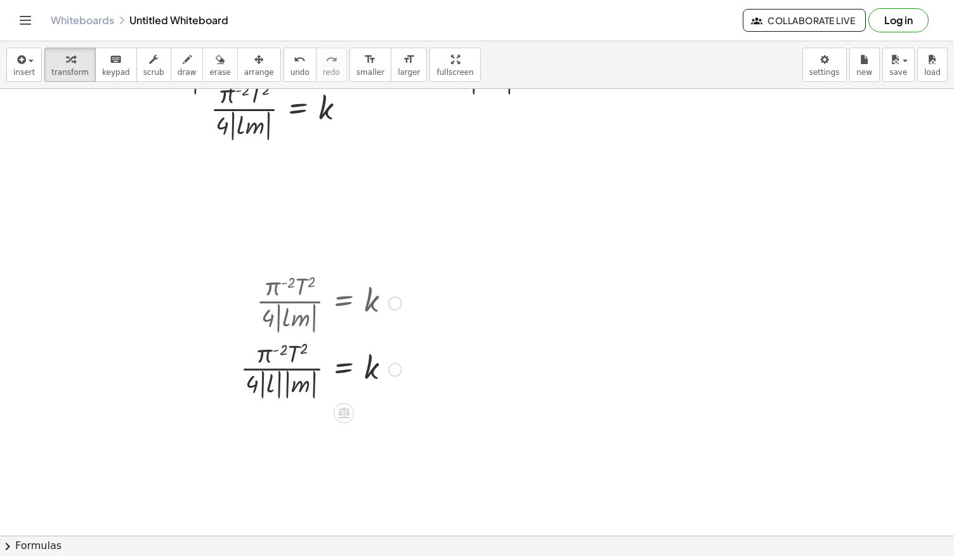
click at [308, 383] on div at bounding box center [321, 368] width 174 height 66
click at [308, 383] on div at bounding box center [329, 367] width 158 height 67
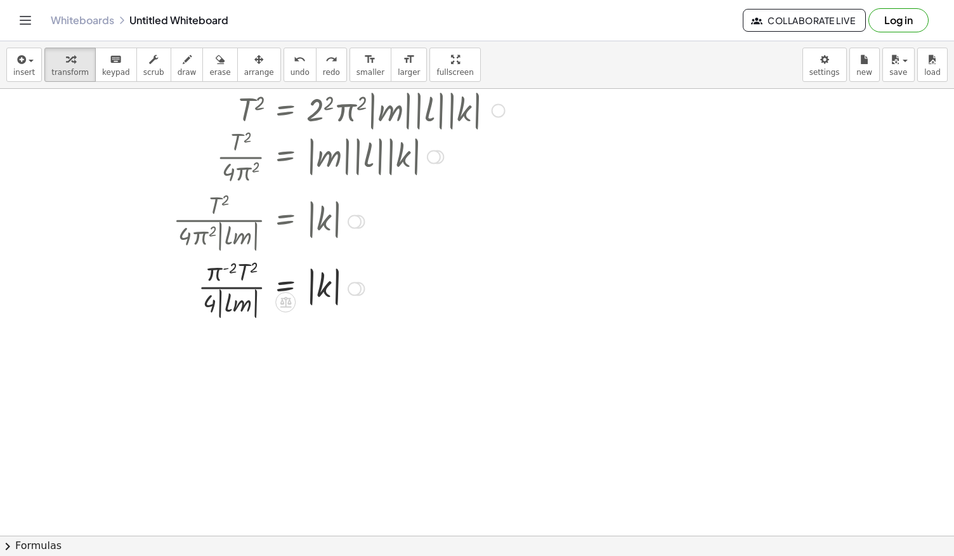
scroll to position [2565, 0]
click at [291, 68] on span "undo" at bounding box center [300, 72] width 19 height 9
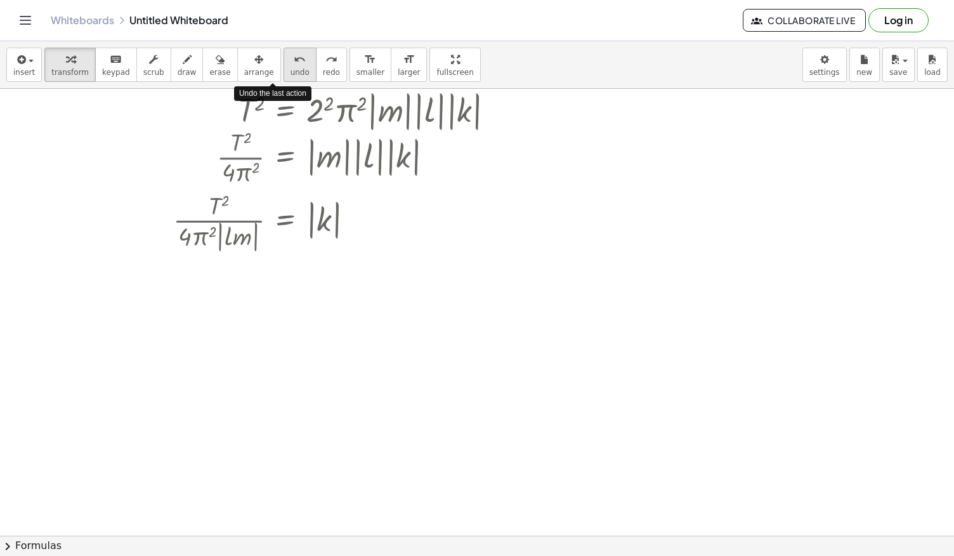
click at [291, 68] on span "undo" at bounding box center [300, 72] width 19 height 9
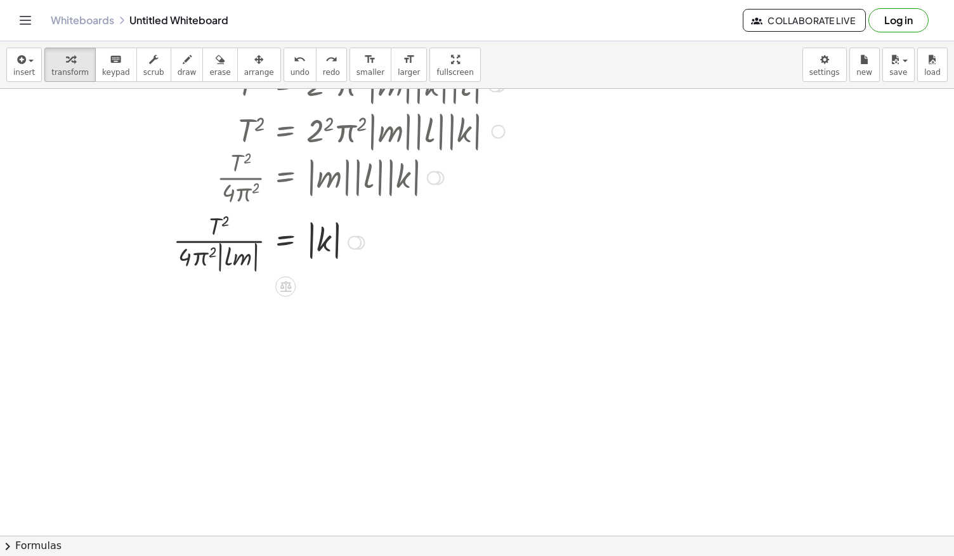
click at [240, 264] on div at bounding box center [343, 240] width 353 height 67
drag, startPoint x: 214, startPoint y: 220, endPoint x: 209, endPoint y: 254, distance: 34.5
click at [209, 254] on div at bounding box center [343, 240] width 353 height 67
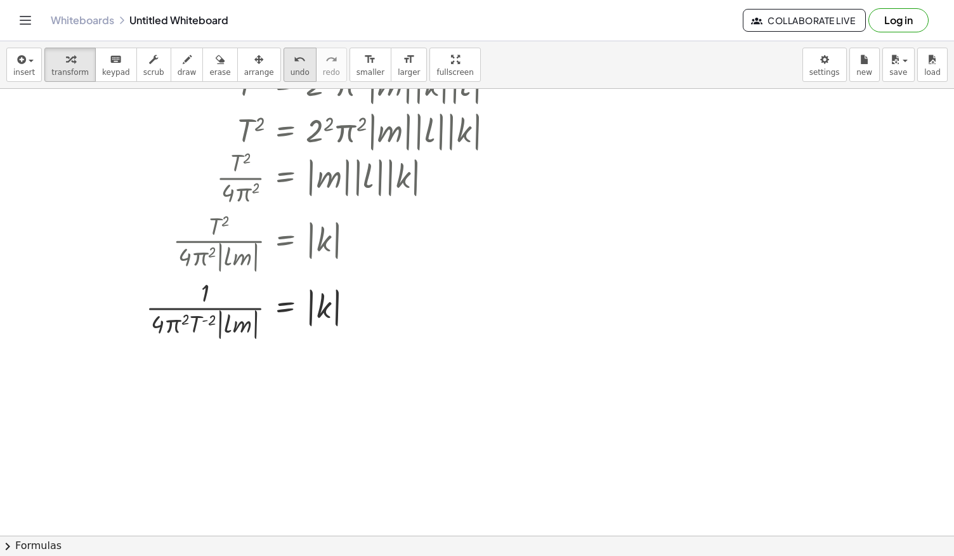
click at [291, 68] on span "undo" at bounding box center [300, 72] width 19 height 9
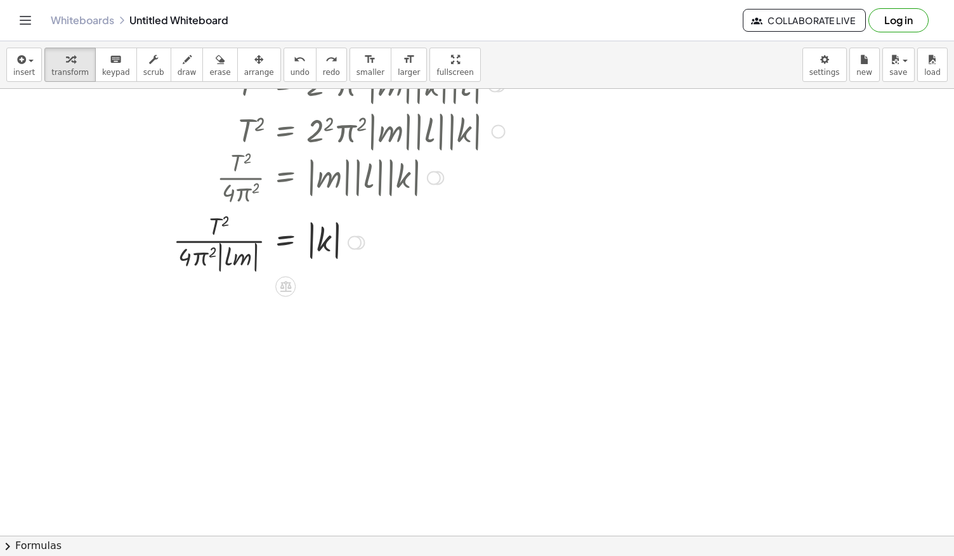
click at [355, 240] on div at bounding box center [355, 242] width 14 height 14
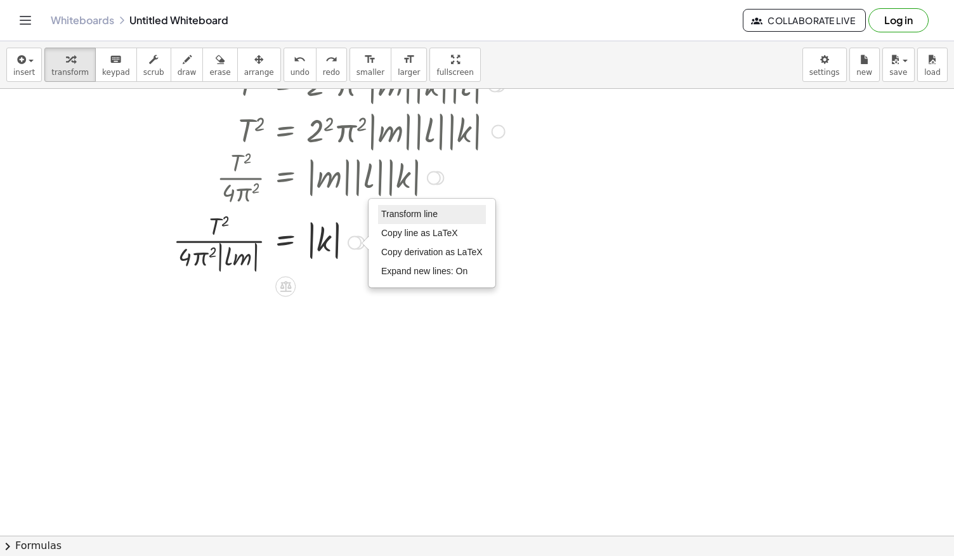
click at [417, 209] on span "Transform line" at bounding box center [409, 214] width 56 height 10
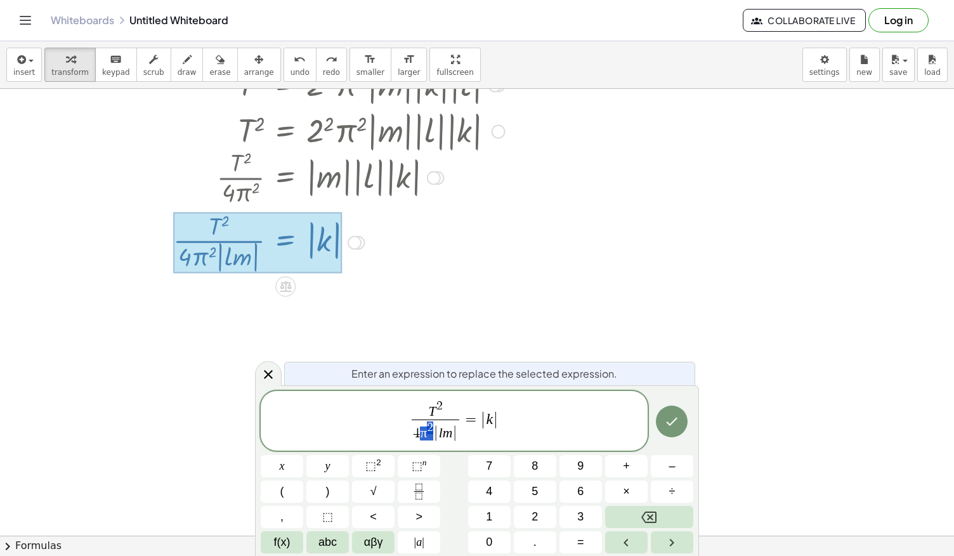
drag, startPoint x: 431, startPoint y: 430, endPoint x: 417, endPoint y: 430, distance: 14.0
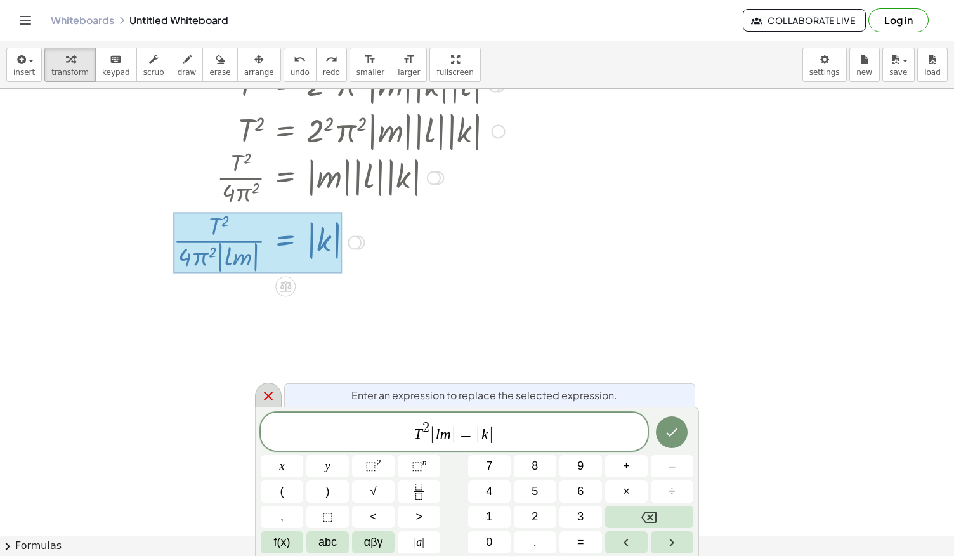
click at [274, 393] on icon at bounding box center [268, 395] width 15 height 15
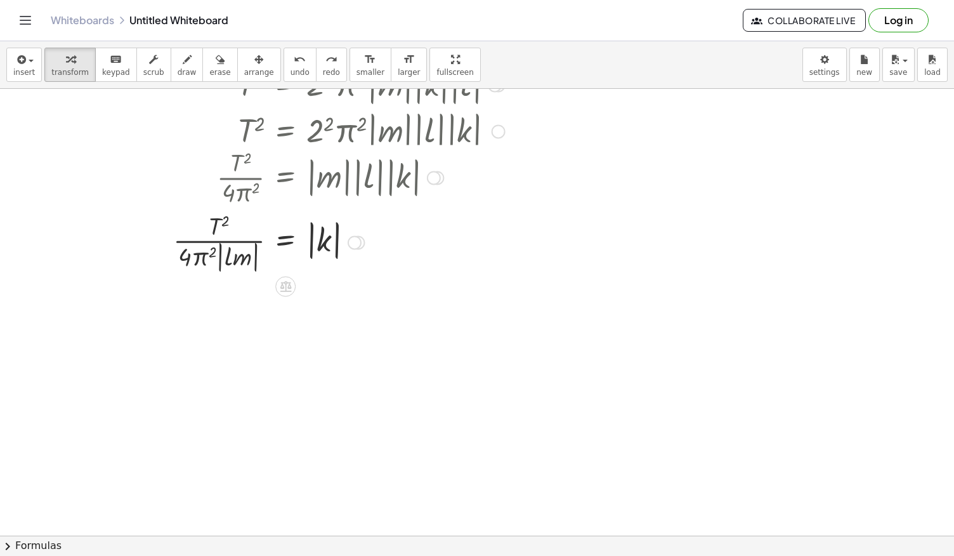
click at [353, 240] on div "Transform line Copy line as LaTeX Copy derivation as LaTeX Expand new lines: On" at bounding box center [355, 242] width 14 height 14
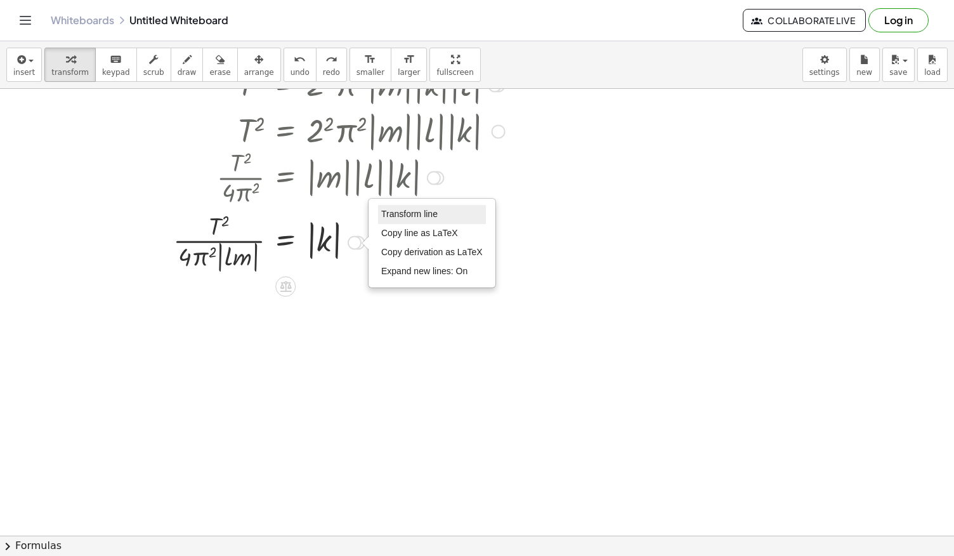
click at [427, 213] on span "Transform line" at bounding box center [409, 214] width 56 height 10
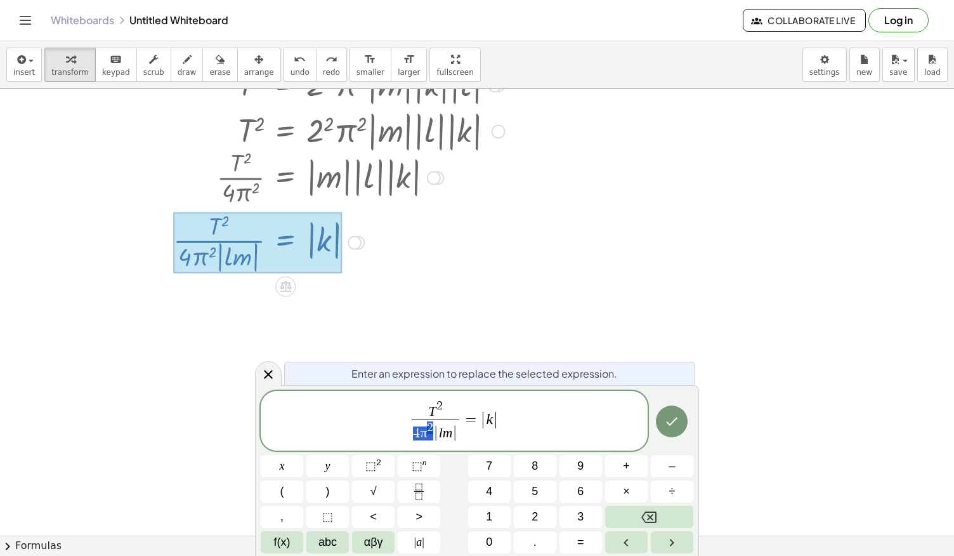
drag, startPoint x: 433, startPoint y: 436, endPoint x: 416, endPoint y: 437, distance: 16.5
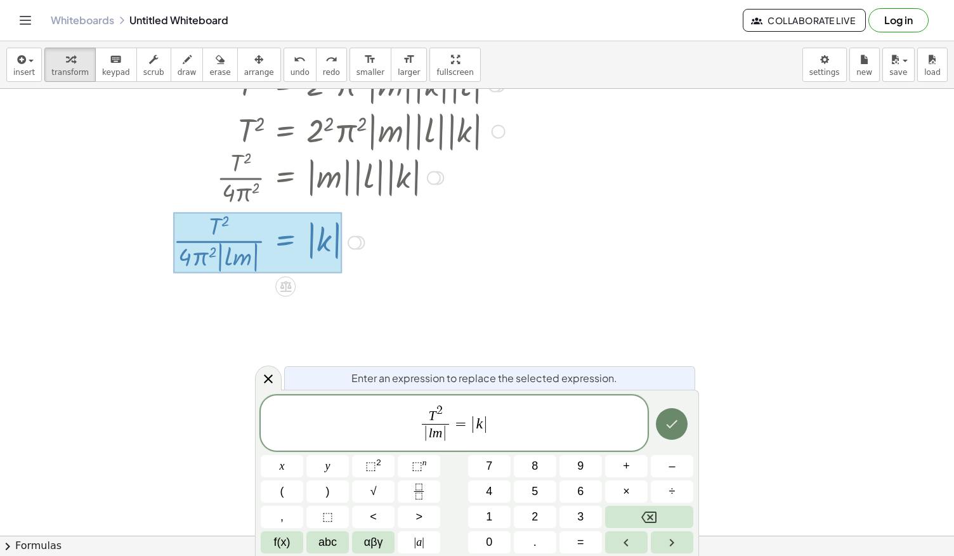
click at [672, 426] on icon "Done" at bounding box center [672, 423] width 11 height 8
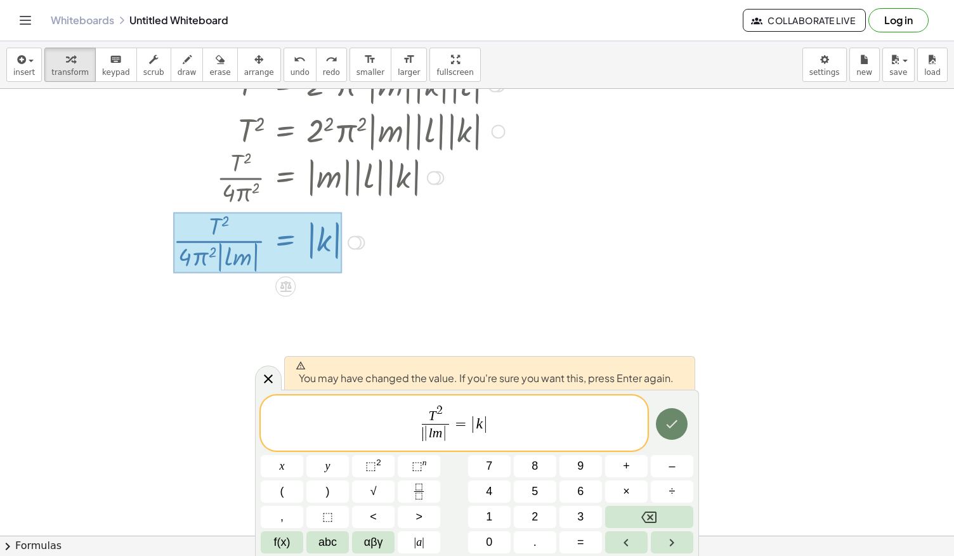
click at [672, 425] on icon "Done" at bounding box center [672, 423] width 11 height 8
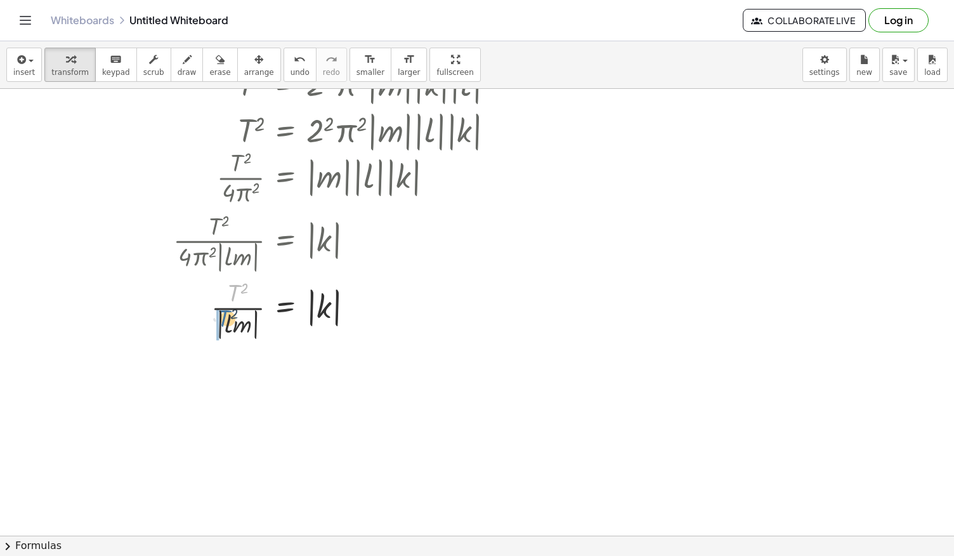
drag, startPoint x: 235, startPoint y: 295, endPoint x: 222, endPoint y: 324, distance: 32.1
click at [222, 324] on div at bounding box center [343, 308] width 353 height 67
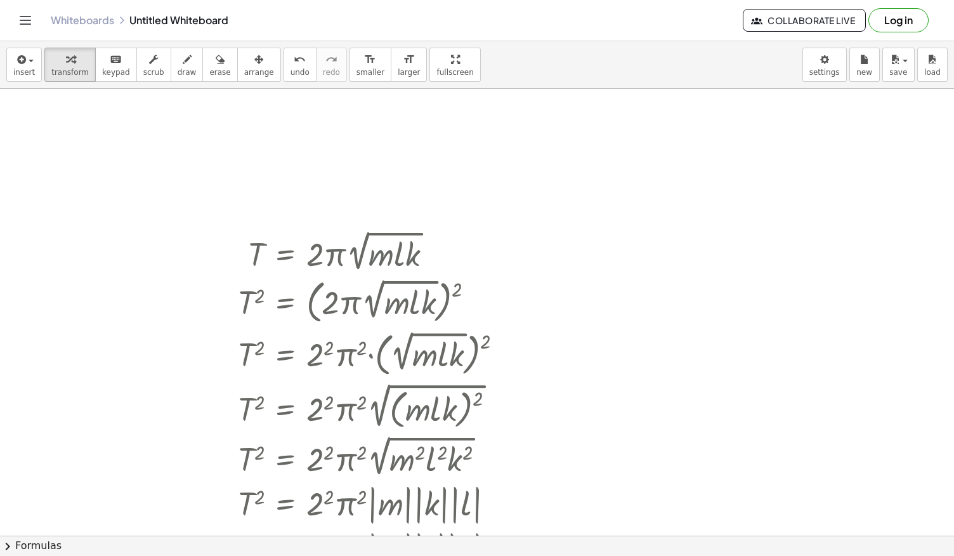
scroll to position [2125, 0]
click at [438, 250] on div at bounding box center [437, 253] width 14 height 14
click at [466, 228] on span "Go back to this line" at bounding box center [501, 233] width 76 height 10
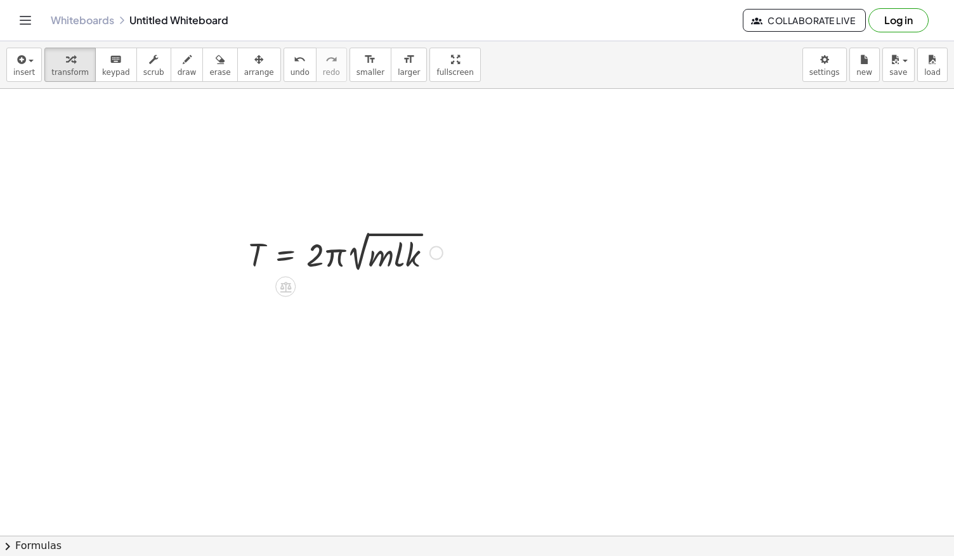
click at [434, 251] on div "Go back to this line Copy line as LaTeX Copy derivation as LaTeX" at bounding box center [437, 253] width 14 height 14
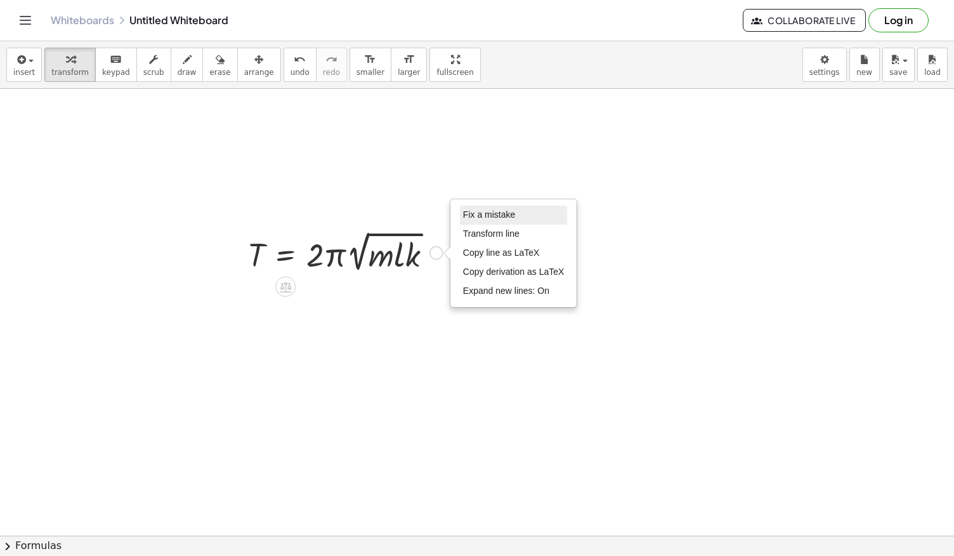
click at [490, 210] on span "Fix a mistake" at bounding box center [489, 214] width 52 height 10
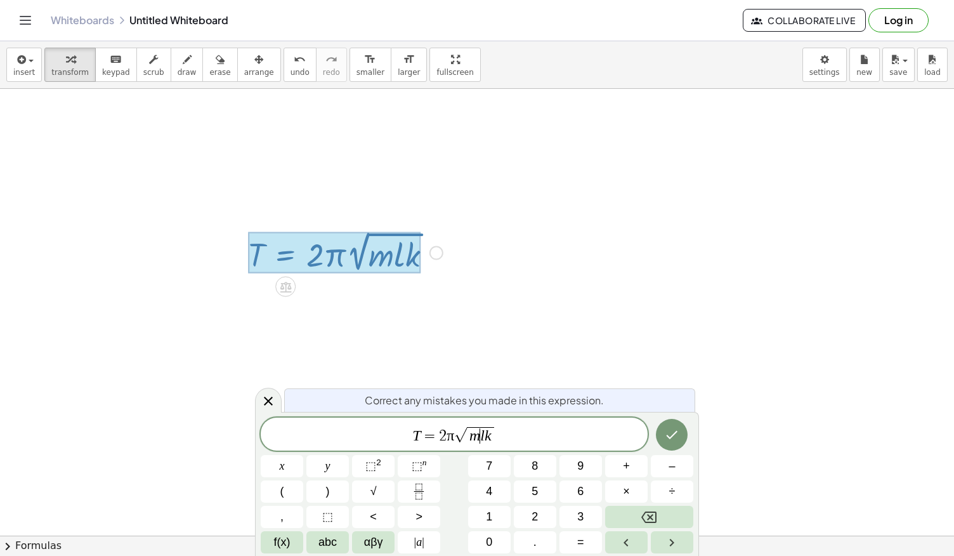
click at [481, 433] on var "l" at bounding box center [482, 435] width 4 height 16
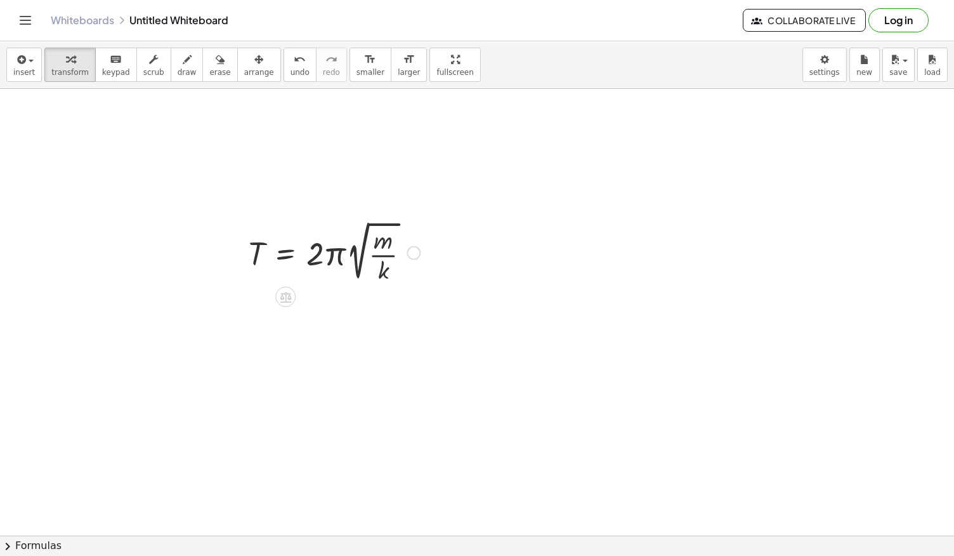
click at [288, 256] on div at bounding box center [334, 252] width 185 height 68
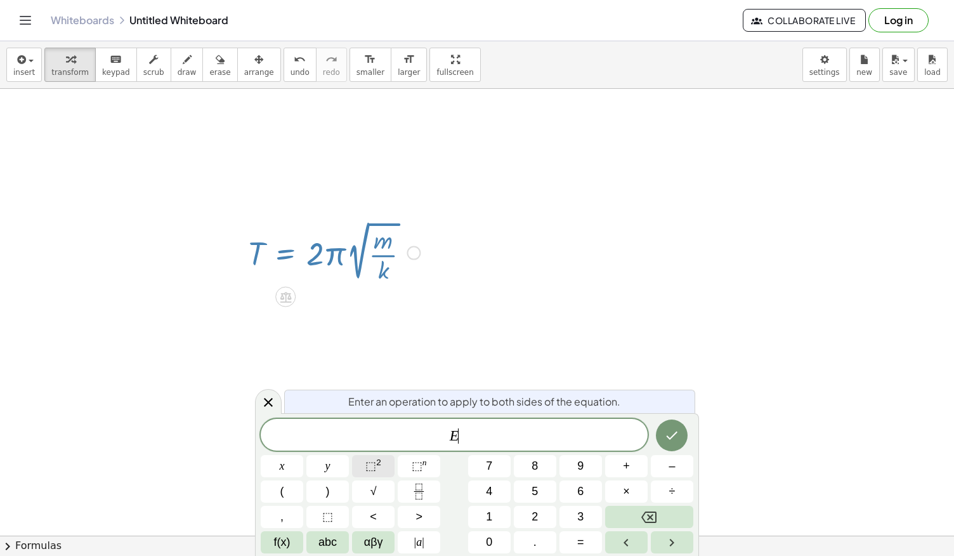
click at [376, 470] on span "⬚ 2" at bounding box center [373, 465] width 16 height 17
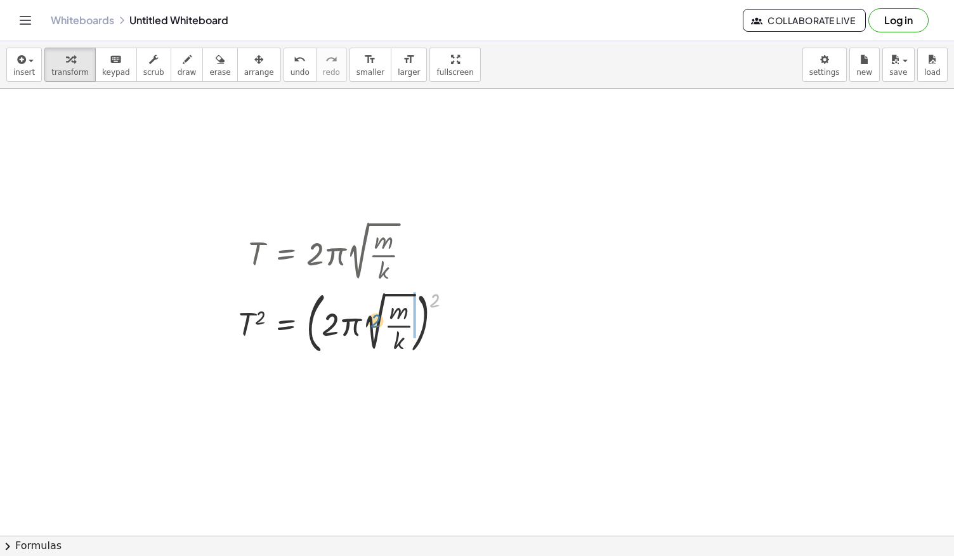
drag, startPoint x: 437, startPoint y: 301, endPoint x: 181, endPoint y: 100, distance: 324.9
click at [396, 320] on div at bounding box center [350, 322] width 237 height 73
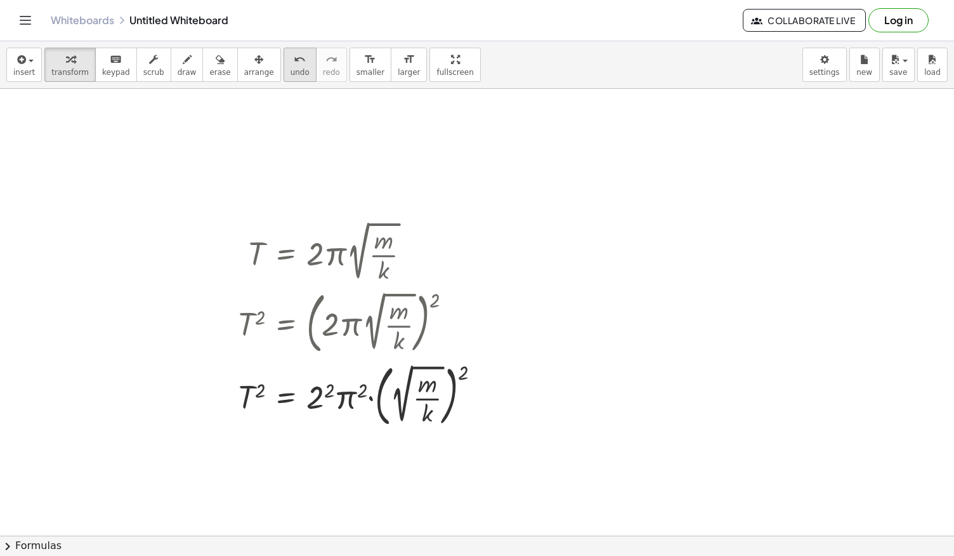
click at [294, 65] on icon "undo" at bounding box center [300, 59] width 12 height 15
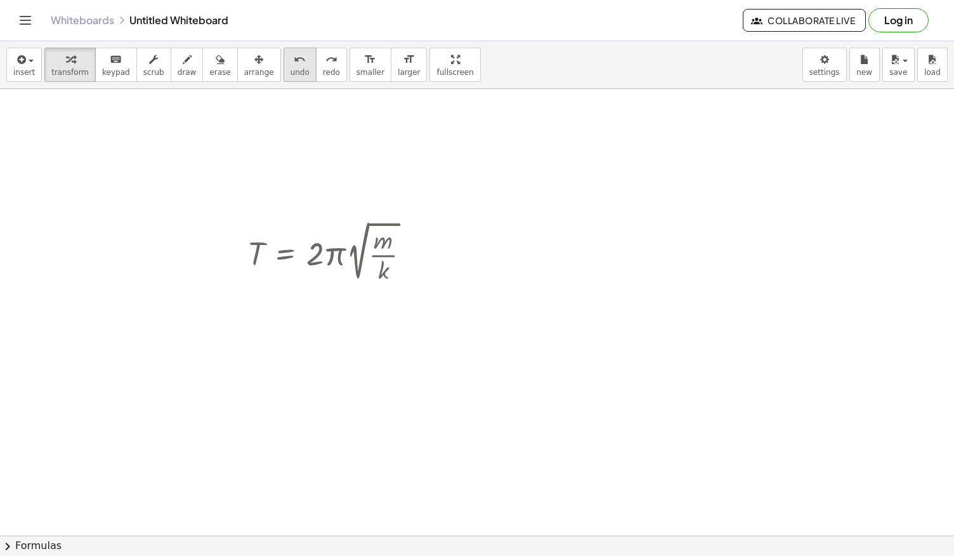
click at [294, 65] on icon "undo" at bounding box center [300, 59] width 12 height 15
click at [407, 242] on div at bounding box center [334, 252] width 185 height 68
click at [416, 247] on div at bounding box center [414, 253] width 14 height 14
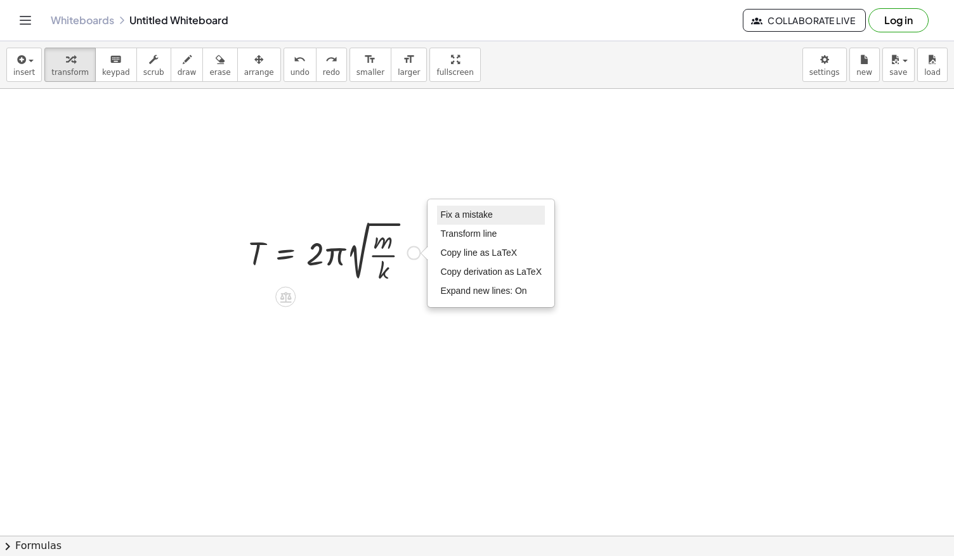
click at [452, 215] on span "Fix a mistake" at bounding box center [466, 214] width 52 height 10
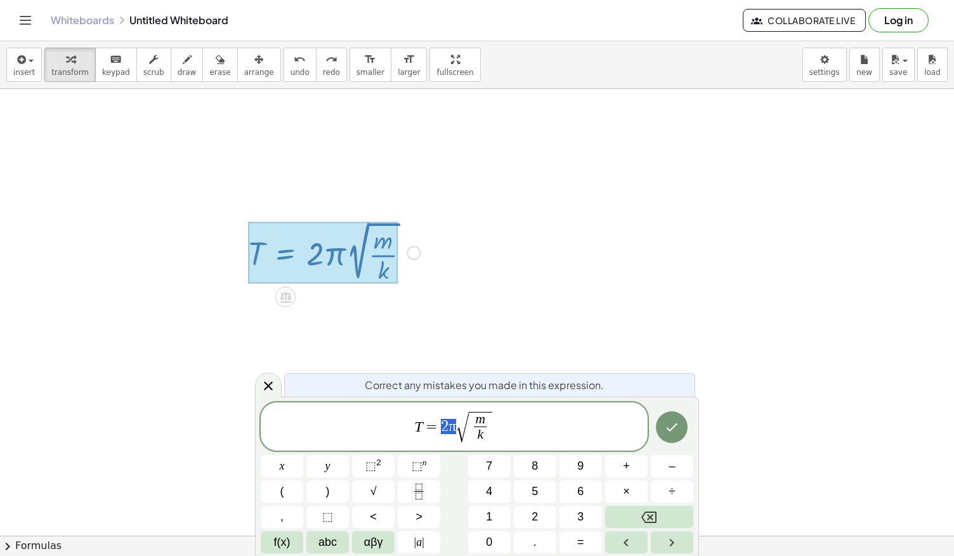
drag, startPoint x: 456, startPoint y: 428, endPoint x: 442, endPoint y: 427, distance: 14.0
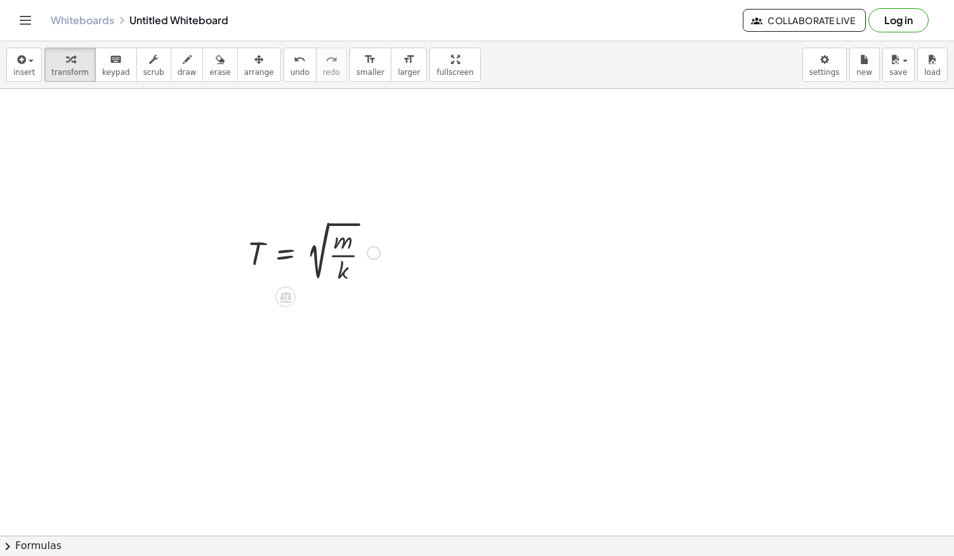
click at [284, 254] on div at bounding box center [314, 252] width 145 height 68
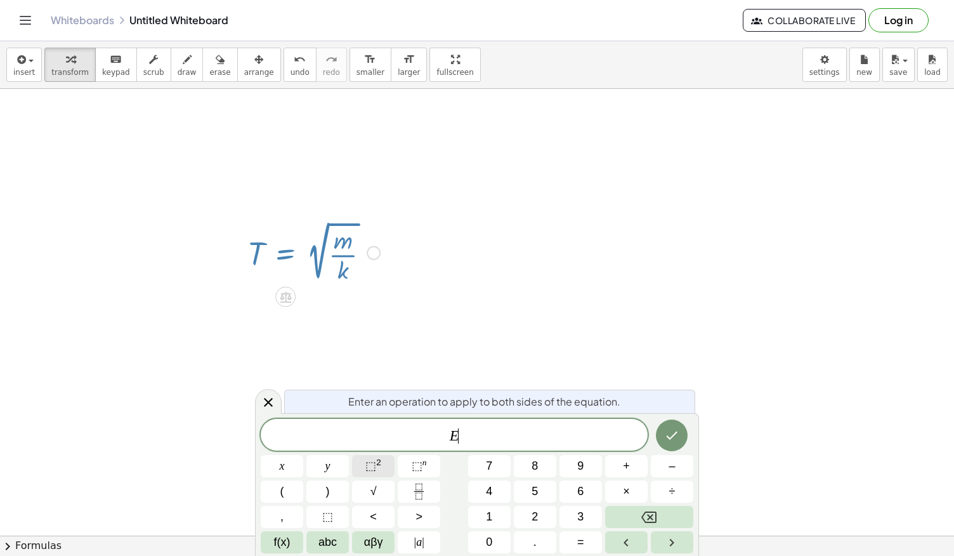
click at [382, 465] on button "⬚ 2" at bounding box center [373, 466] width 43 height 22
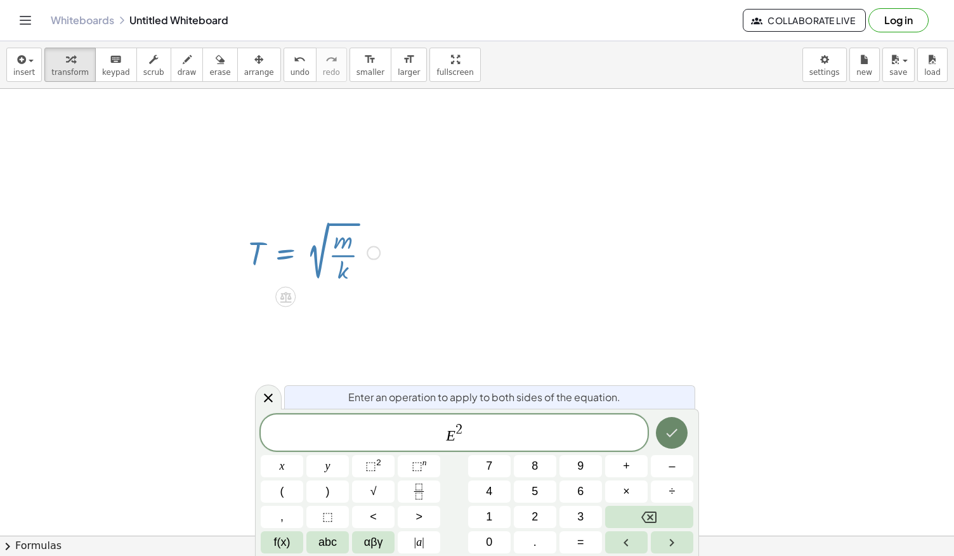
click at [669, 436] on icon "Done" at bounding box center [672, 433] width 11 height 8
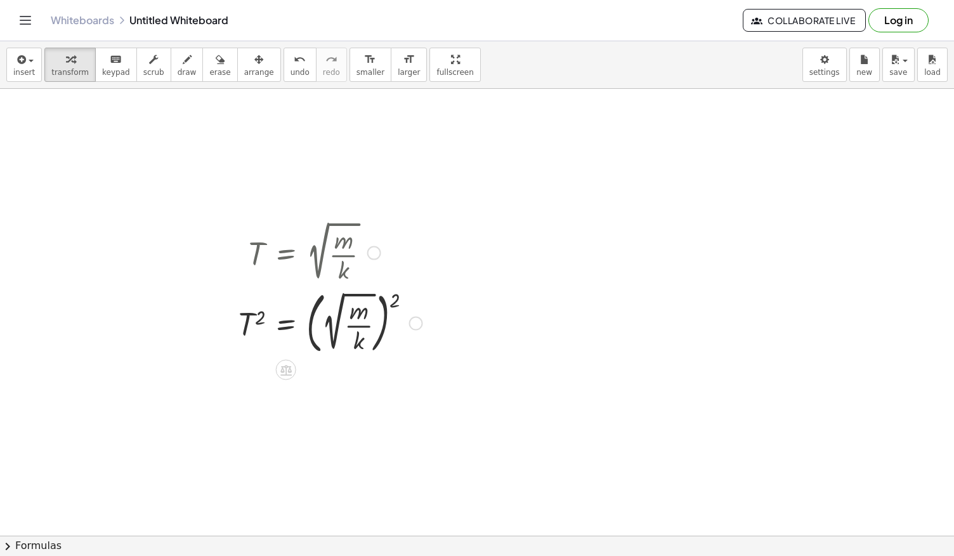
click at [335, 324] on div at bounding box center [330, 322] width 197 height 73
drag, startPoint x: 335, startPoint y: 324, endPoint x: 287, endPoint y: 315, distance: 49.0
click at [287, 315] on div at bounding box center [330, 322] width 197 height 73
drag, startPoint x: 356, startPoint y: 320, endPoint x: 346, endPoint y: 325, distance: 10.8
click at [346, 325] on div at bounding box center [330, 322] width 197 height 73
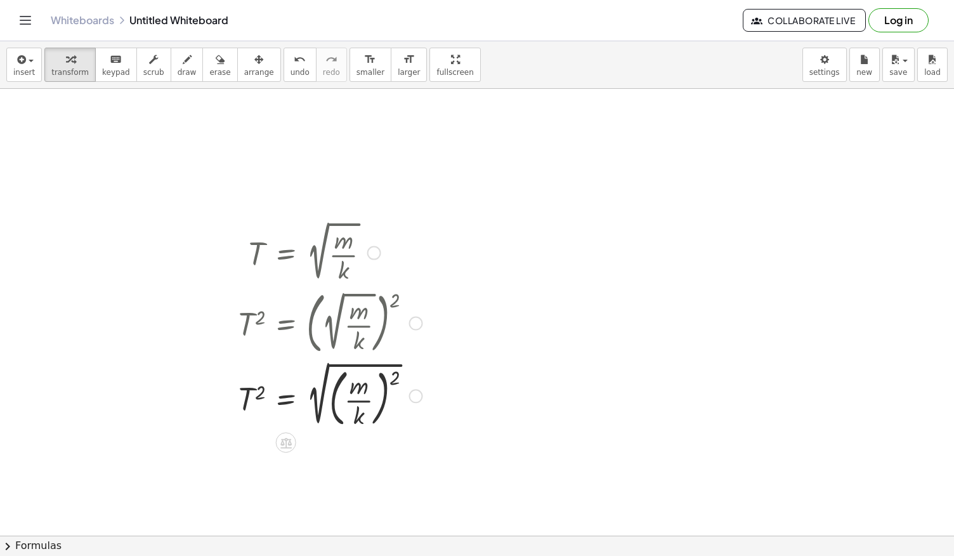
click at [325, 390] on div at bounding box center [330, 394] width 197 height 73
click at [346, 469] on div at bounding box center [330, 465] width 197 height 69
drag, startPoint x: 335, startPoint y: 482, endPoint x: 279, endPoint y: 466, distance: 57.9
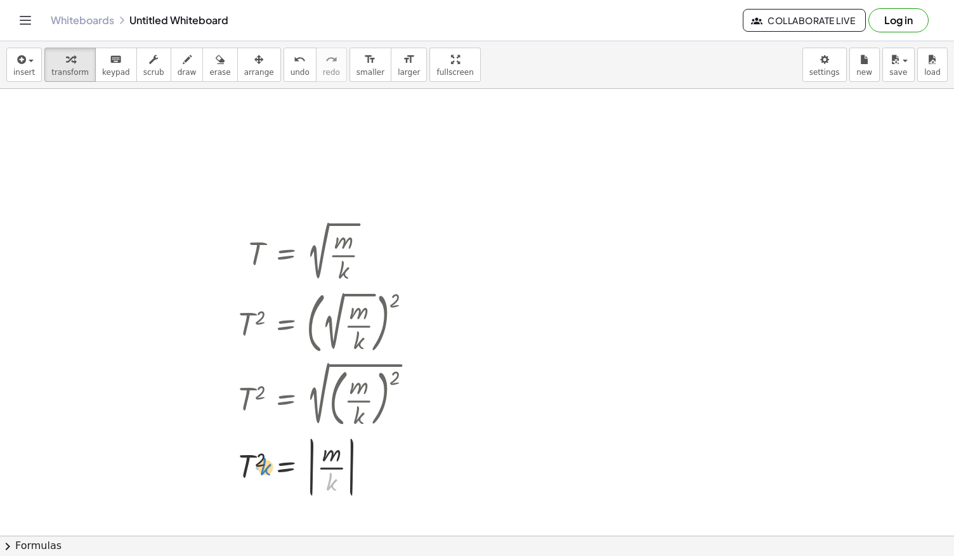
click at [279, 466] on div at bounding box center [330, 465] width 197 height 69
drag, startPoint x: 331, startPoint y: 473, endPoint x: 307, endPoint y: 457, distance: 28.5
click at [307, 457] on div at bounding box center [330, 465] width 197 height 69
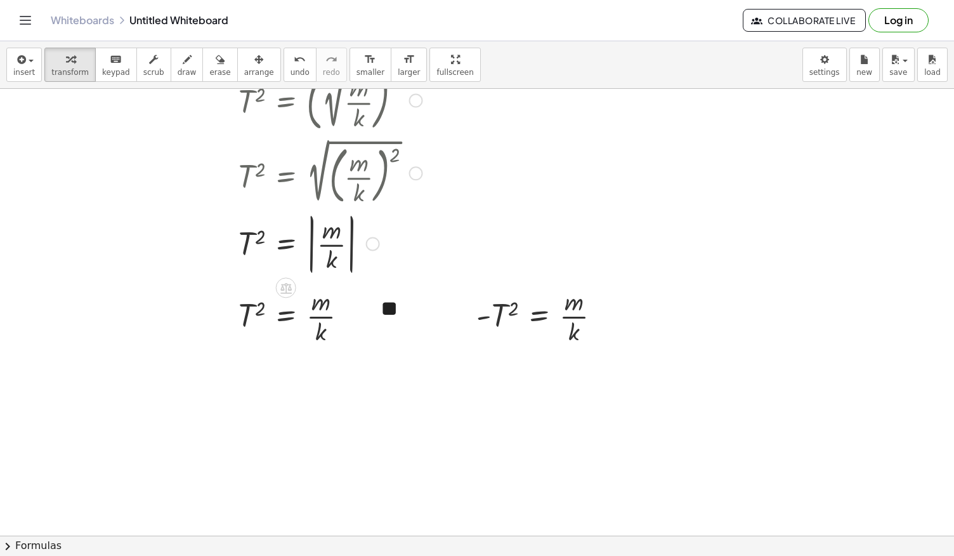
scroll to position [2354, 0]
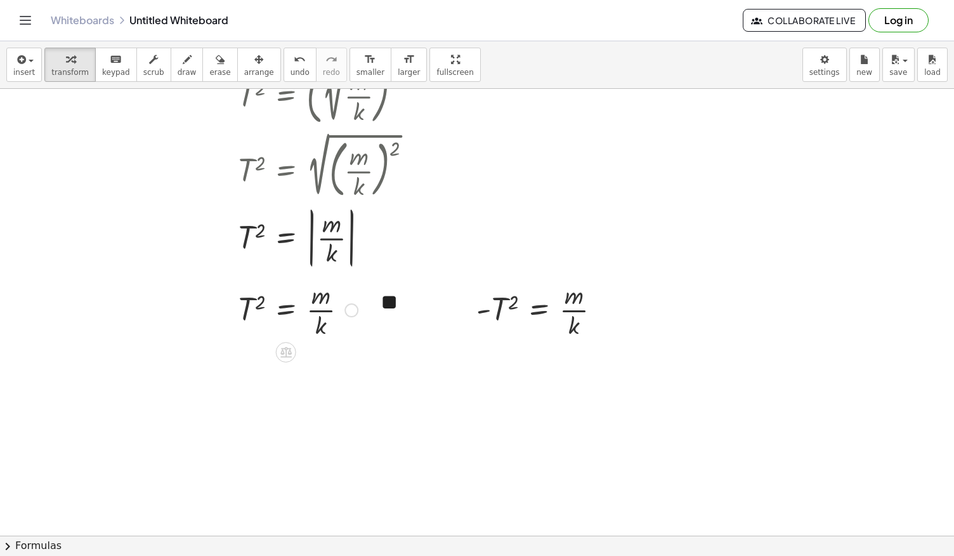
drag, startPoint x: 320, startPoint y: 328, endPoint x: 326, endPoint y: 332, distance: 7.7
click at [278, 305] on div at bounding box center [298, 308] width 133 height 63
click at [286, 310] on div "T 2 = · m · k T 2 = · m · · k · · k · k" at bounding box center [286, 310] width 0 height 0
drag, startPoint x: 319, startPoint y: 388, endPoint x: 343, endPoint y: 372, distance: 28.9
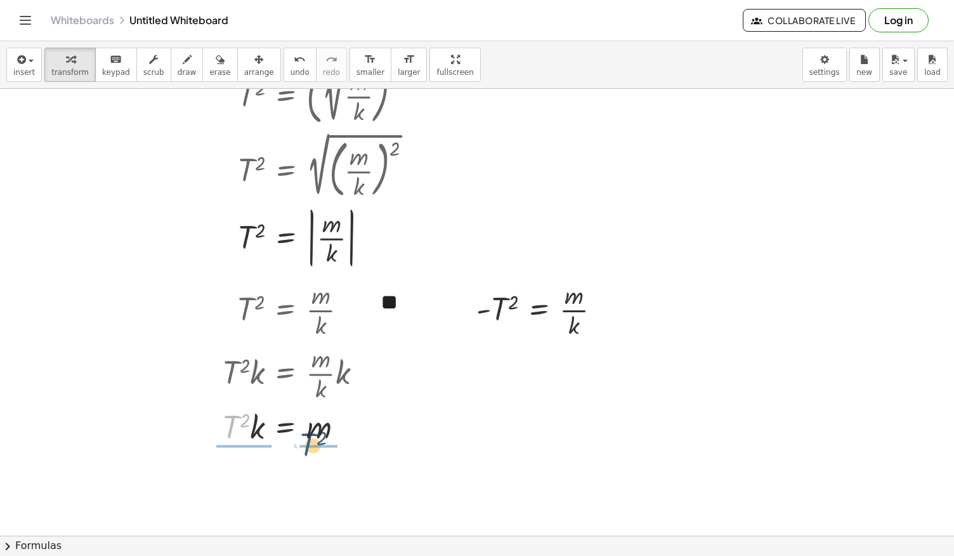
drag, startPoint x: 233, startPoint y: 421, endPoint x: 317, endPoint y: 436, distance: 85.1
click at [317, 436] on div at bounding box center [297, 425] width 162 height 43
drag, startPoint x: 244, startPoint y: 497, endPoint x: 233, endPoint y: 466, distance: 32.7
